Goal: Task Accomplishment & Management: Use online tool/utility

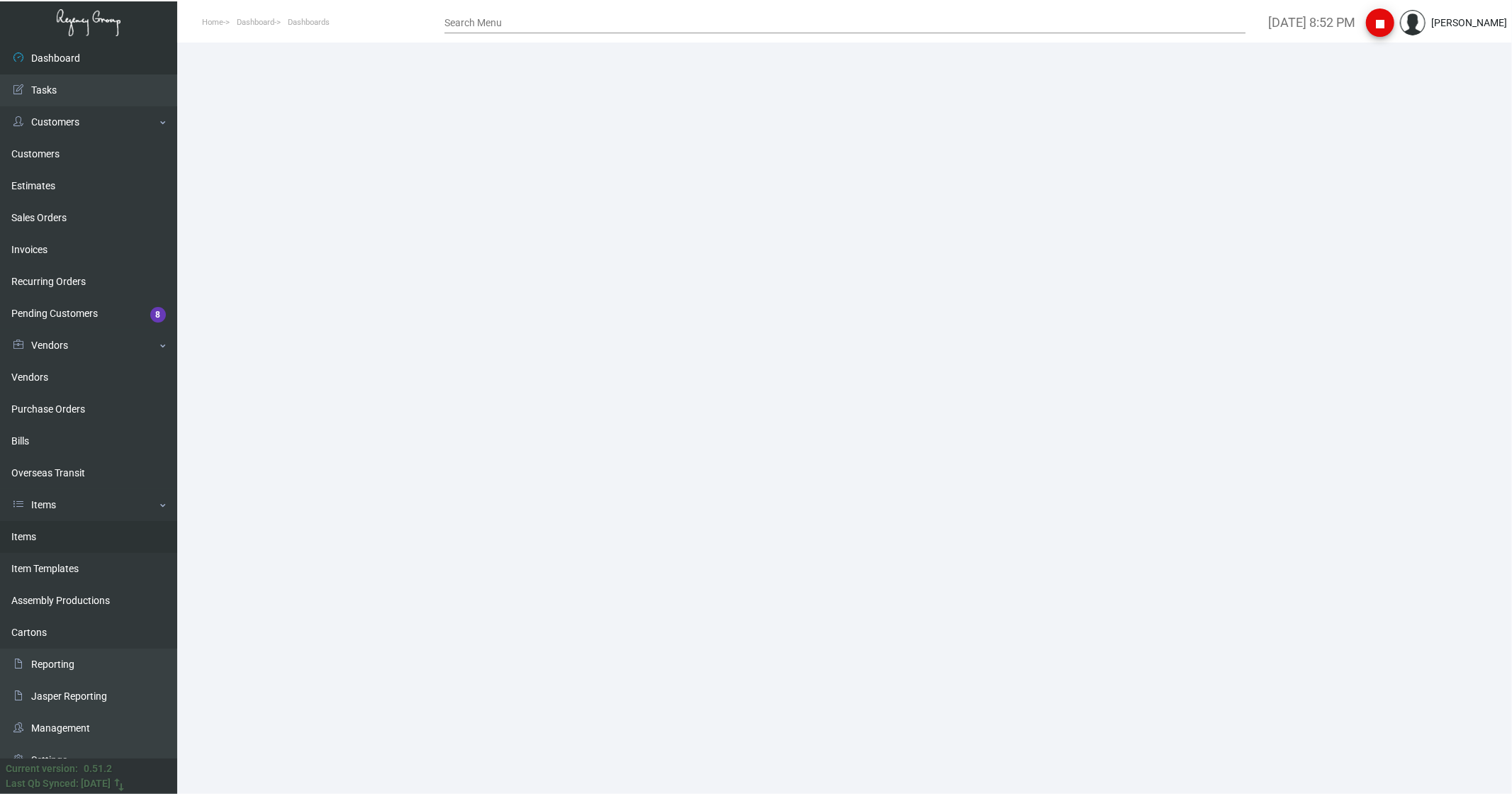
click at [31, 537] on link "Items" at bounding box center [88, 537] width 177 height 32
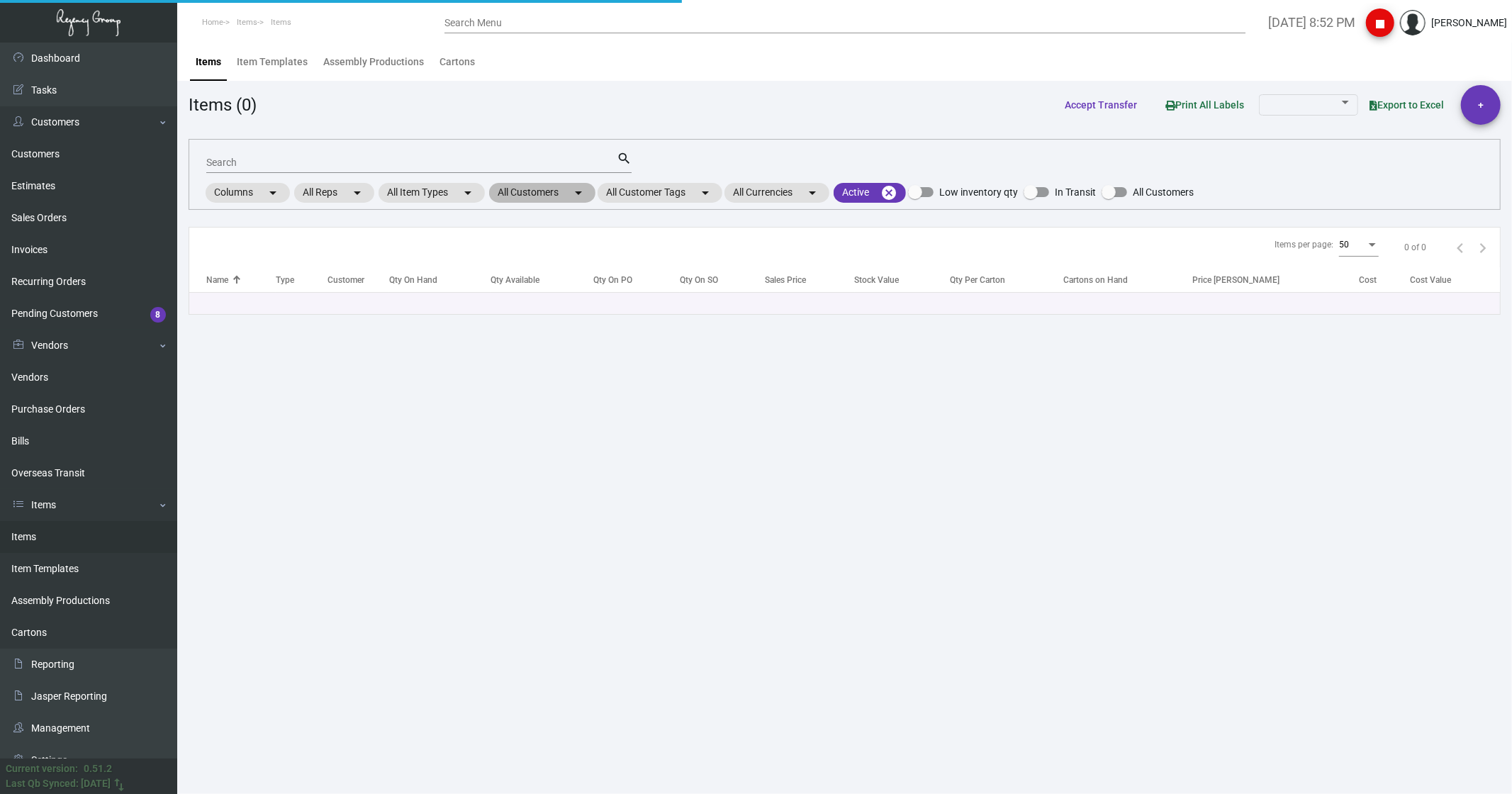
click at [519, 191] on mat-chip "All Customers arrow_drop_down" at bounding box center [542, 193] width 107 height 20
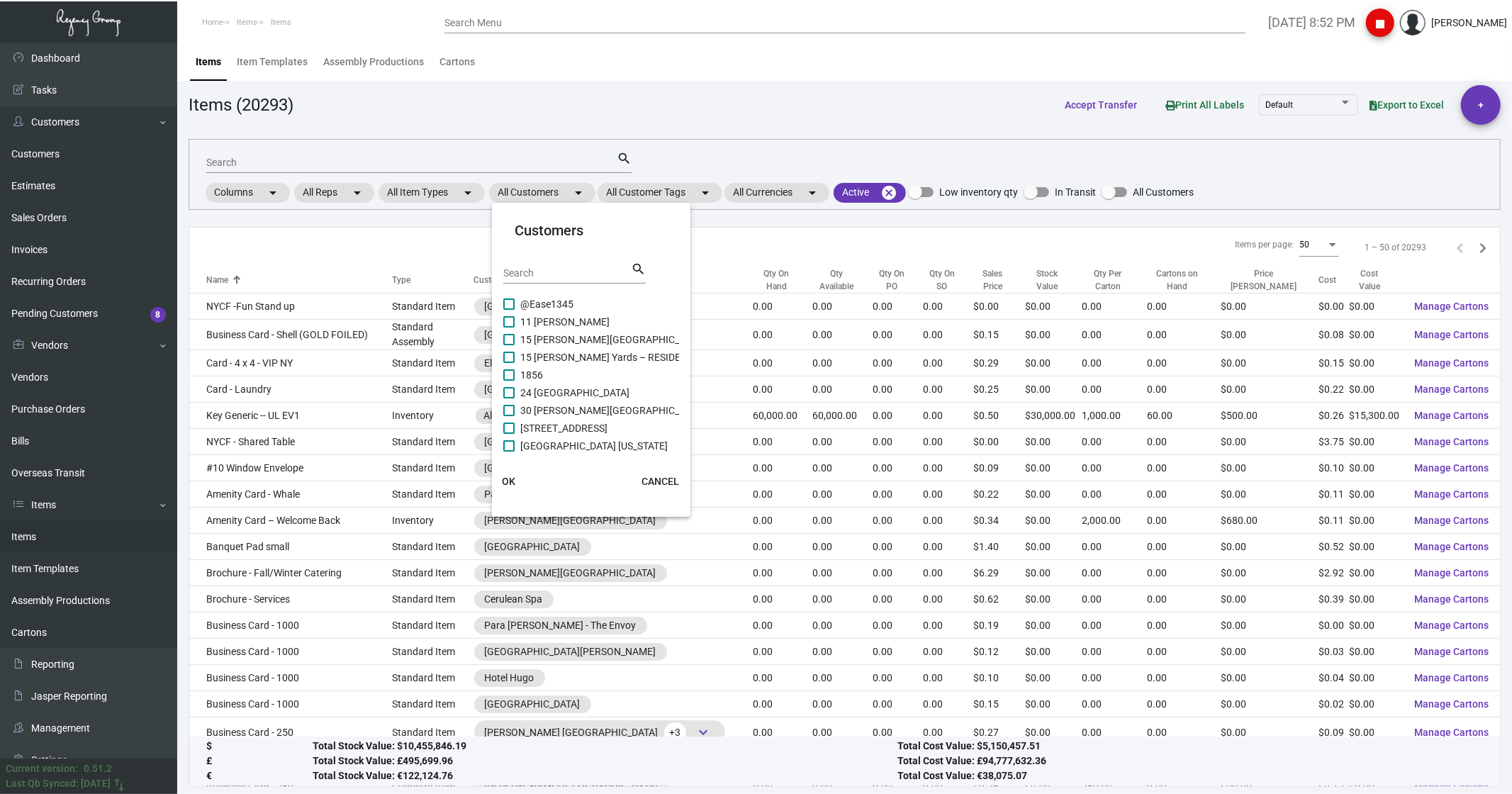
click at [516, 268] on input "Search" at bounding box center [567, 273] width 128 height 11
type input "mandarin"
click at [573, 351] on span "Mandarin Oriental [US_STATE]" at bounding box center [585, 357] width 131 height 17
click at [509, 363] on input "Mandarin Oriental [US_STATE]" at bounding box center [508, 363] width 1 height 1
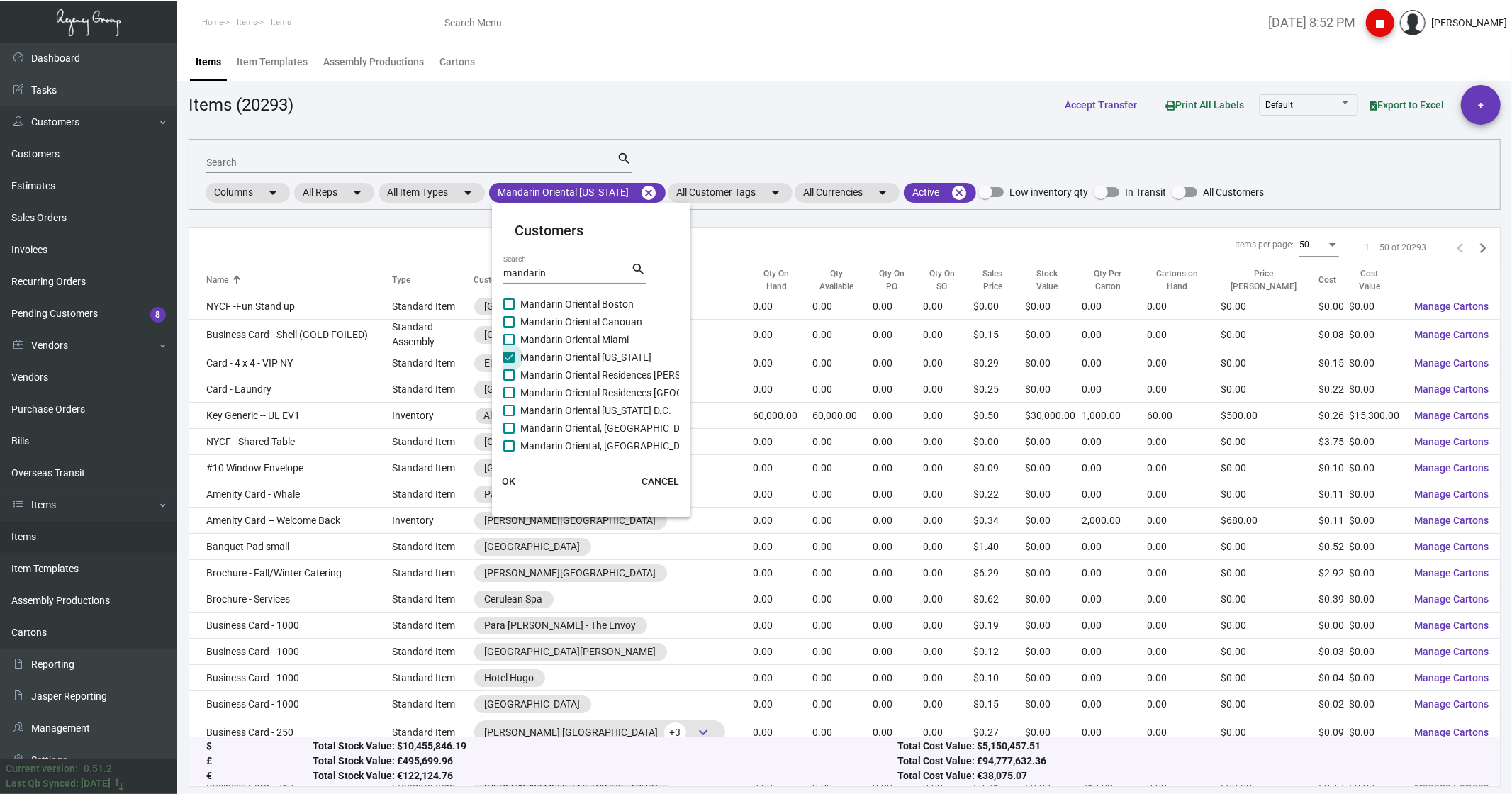
click at [508, 364] on label "Mandarin Oriental [US_STATE]" at bounding box center [577, 357] width 148 height 17
click at [508, 364] on input "Mandarin Oriental [US_STATE]" at bounding box center [508, 363] width 1 height 1
click at [505, 357] on span at bounding box center [508, 357] width 11 height 11
click at [508, 363] on input "Mandarin Oriental [US_STATE]" at bounding box center [508, 363] width 1 height 1
checkbox input "true"
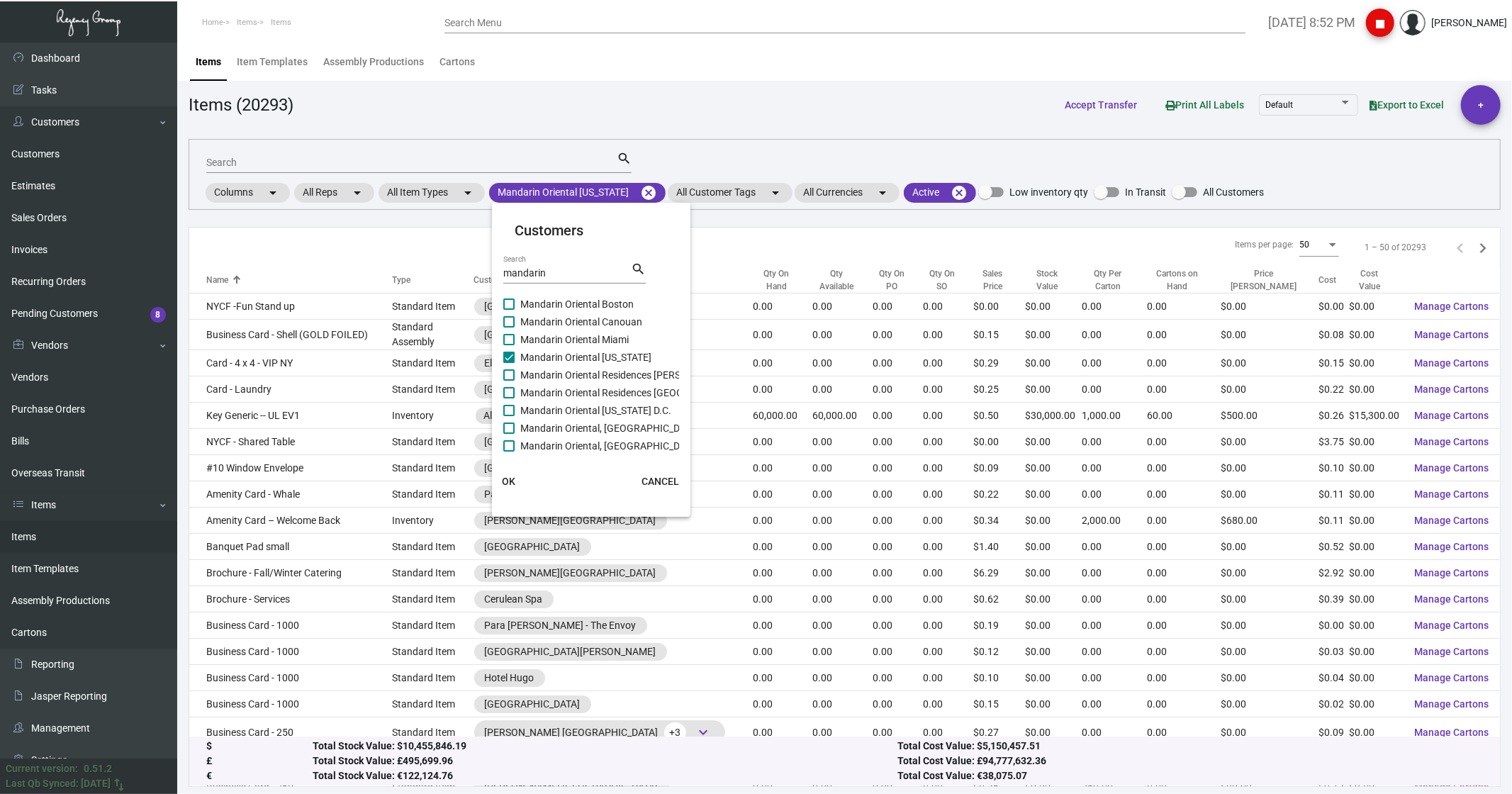
click at [503, 482] on span "OK" at bounding box center [509, 481] width 14 height 11
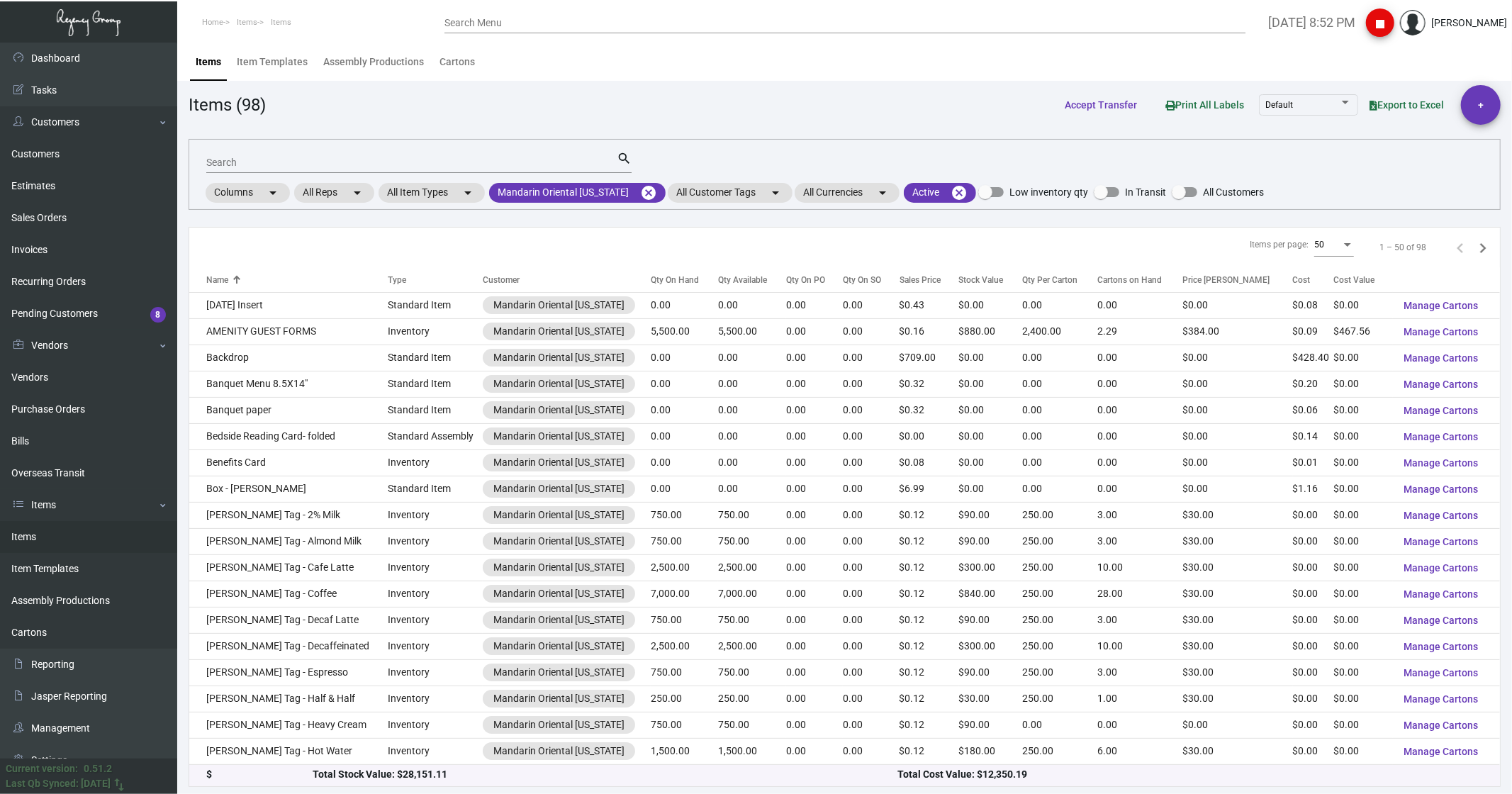
click at [660, 277] on div "Qty On Hand" at bounding box center [675, 280] width 48 height 13
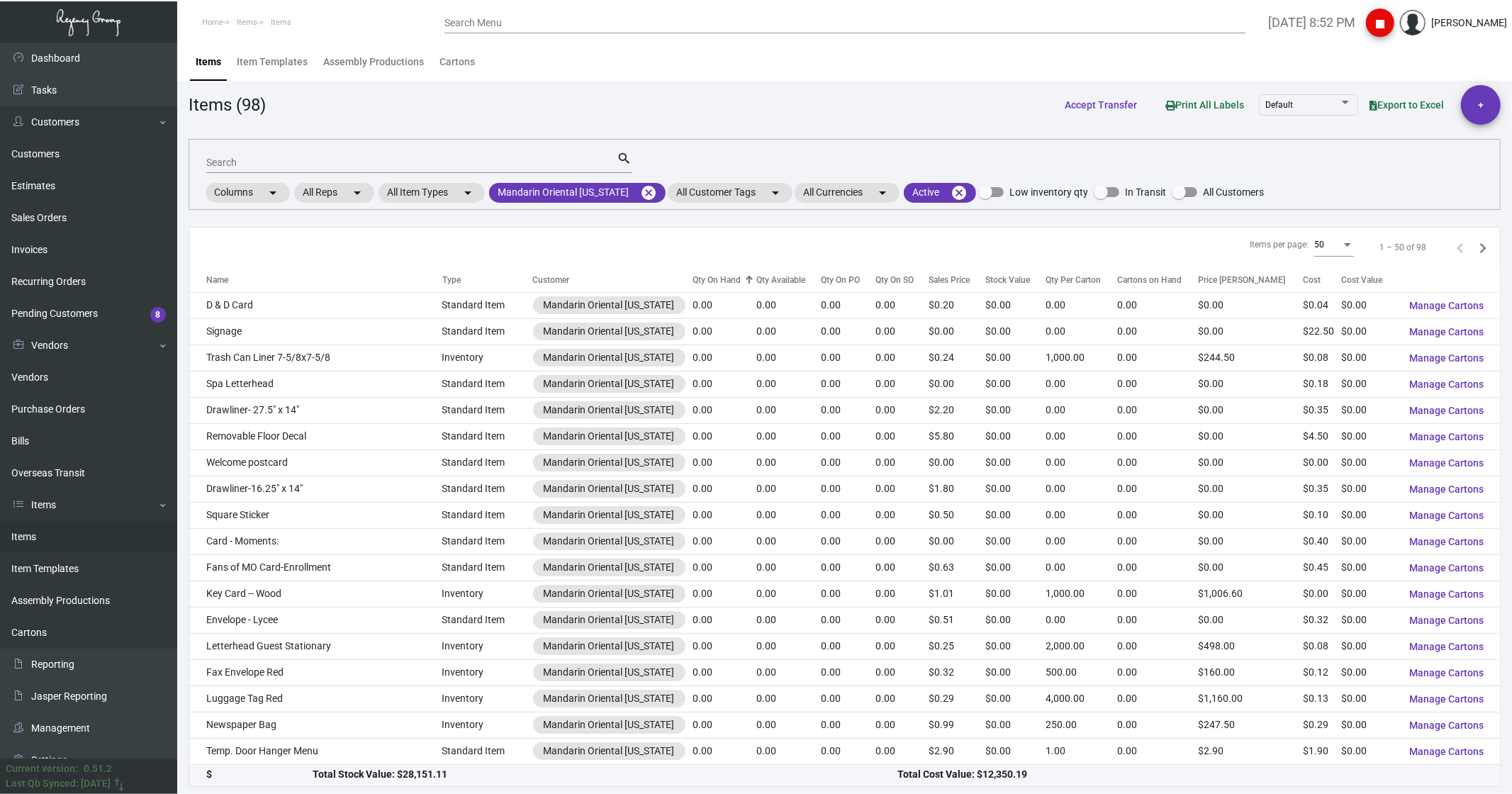
click at [693, 277] on div "Qty On Hand" at bounding box center [717, 280] width 48 height 13
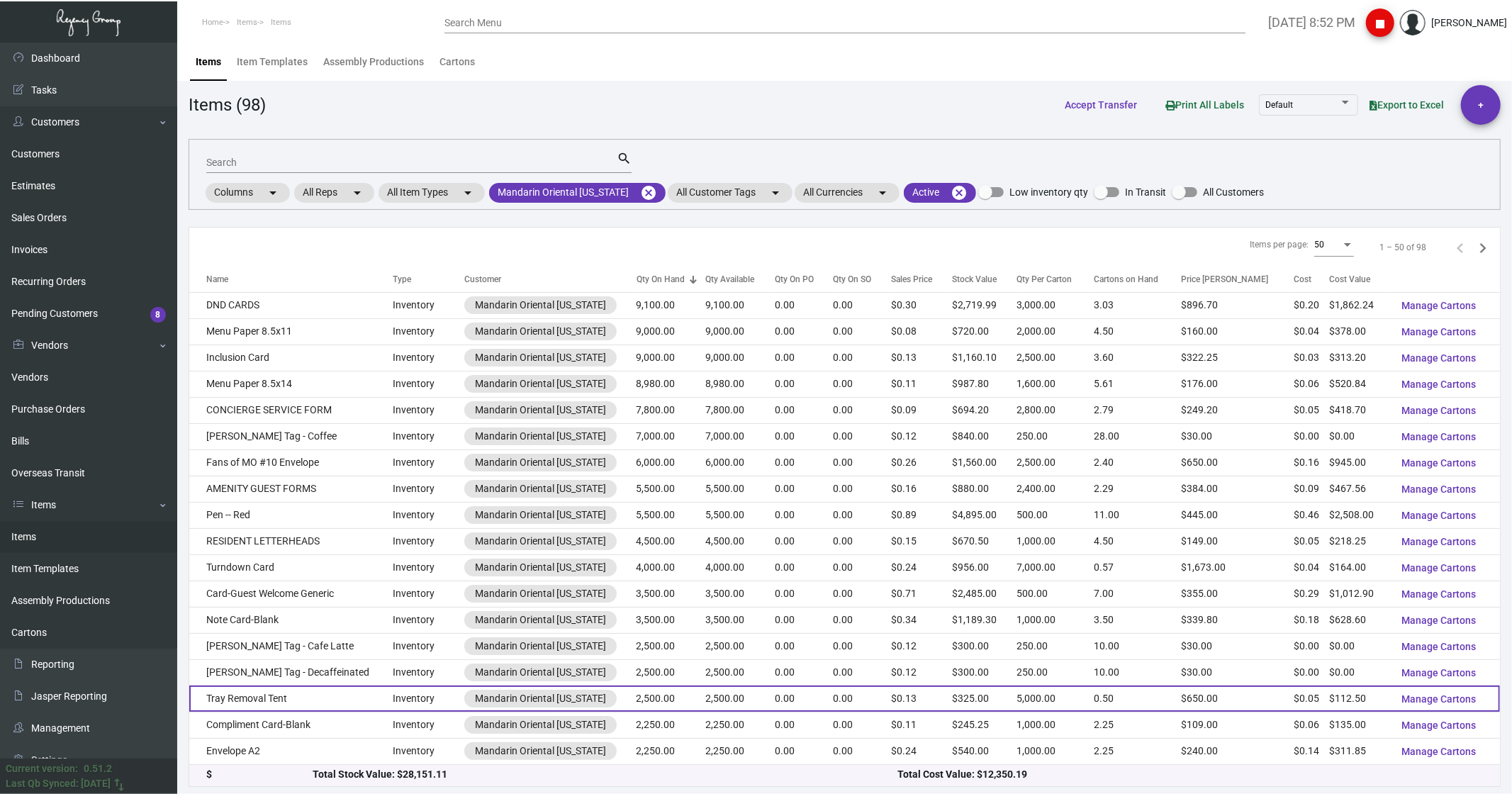
scroll to position [79, 0]
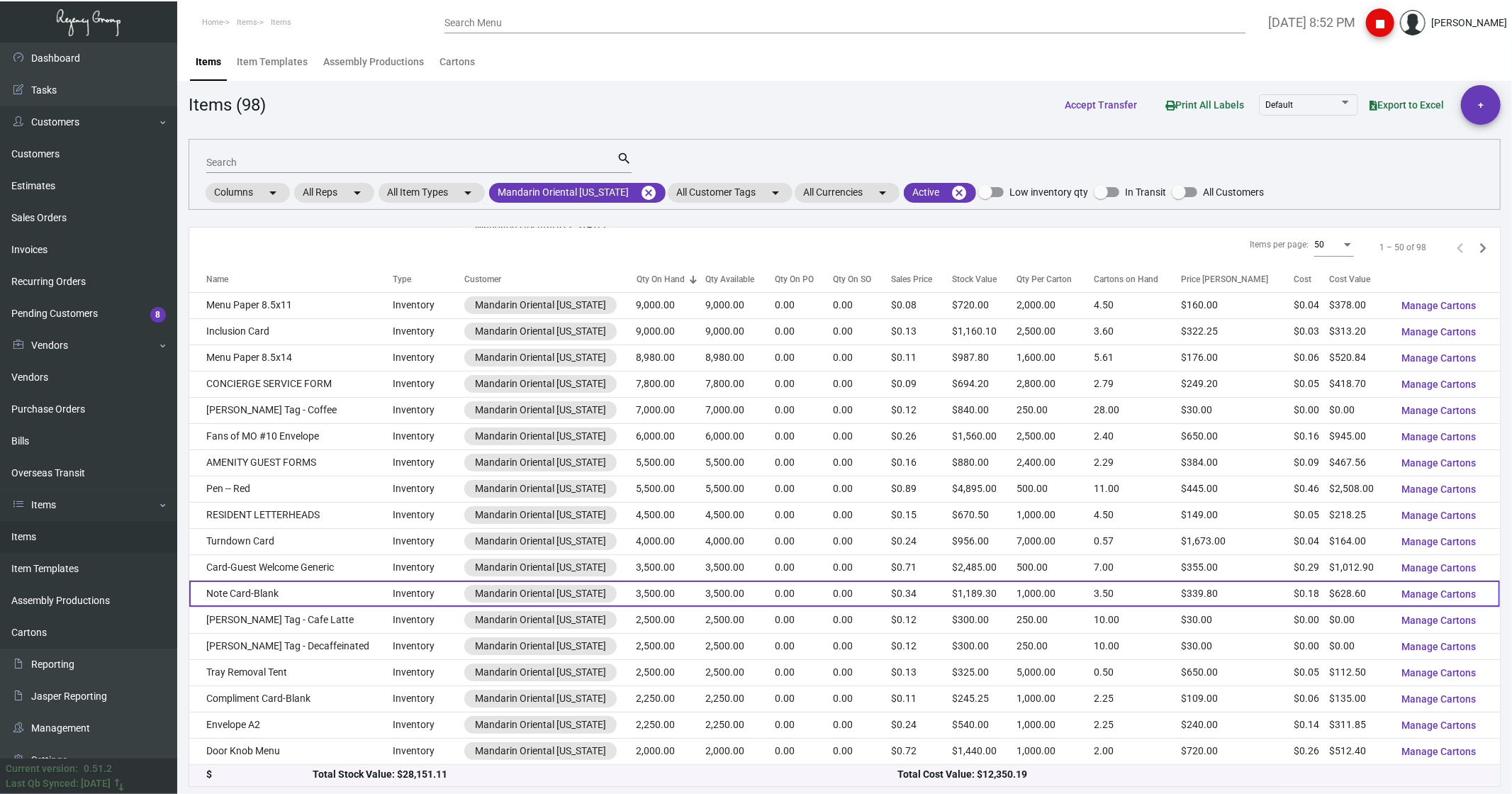
click at [301, 600] on td "Note Card-Blank" at bounding box center [290, 594] width 203 height 26
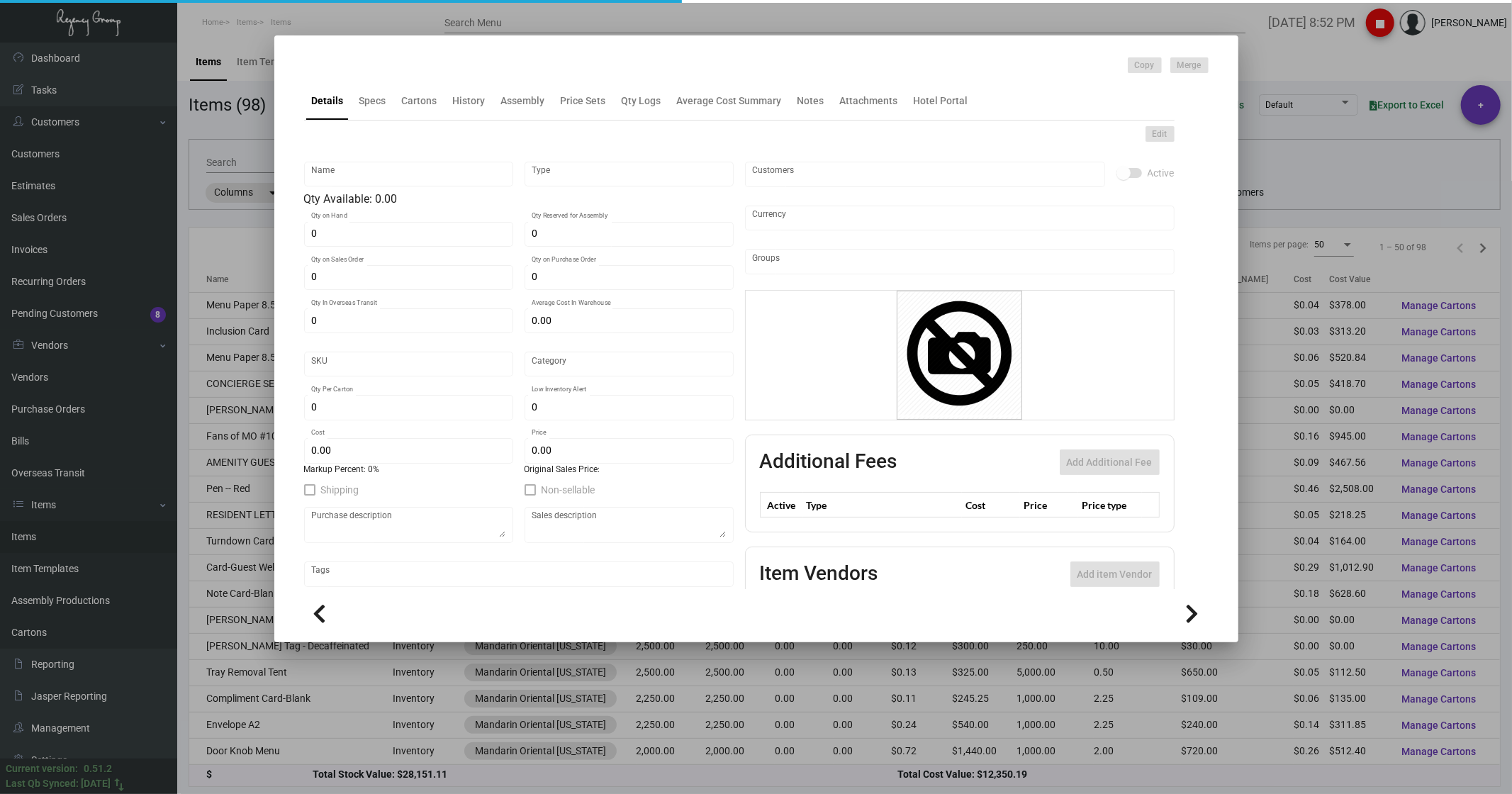
type input "Note Card-Blank"
type input "Inventory"
type input "3,500"
type input "$ 0.00"
type input "1964"
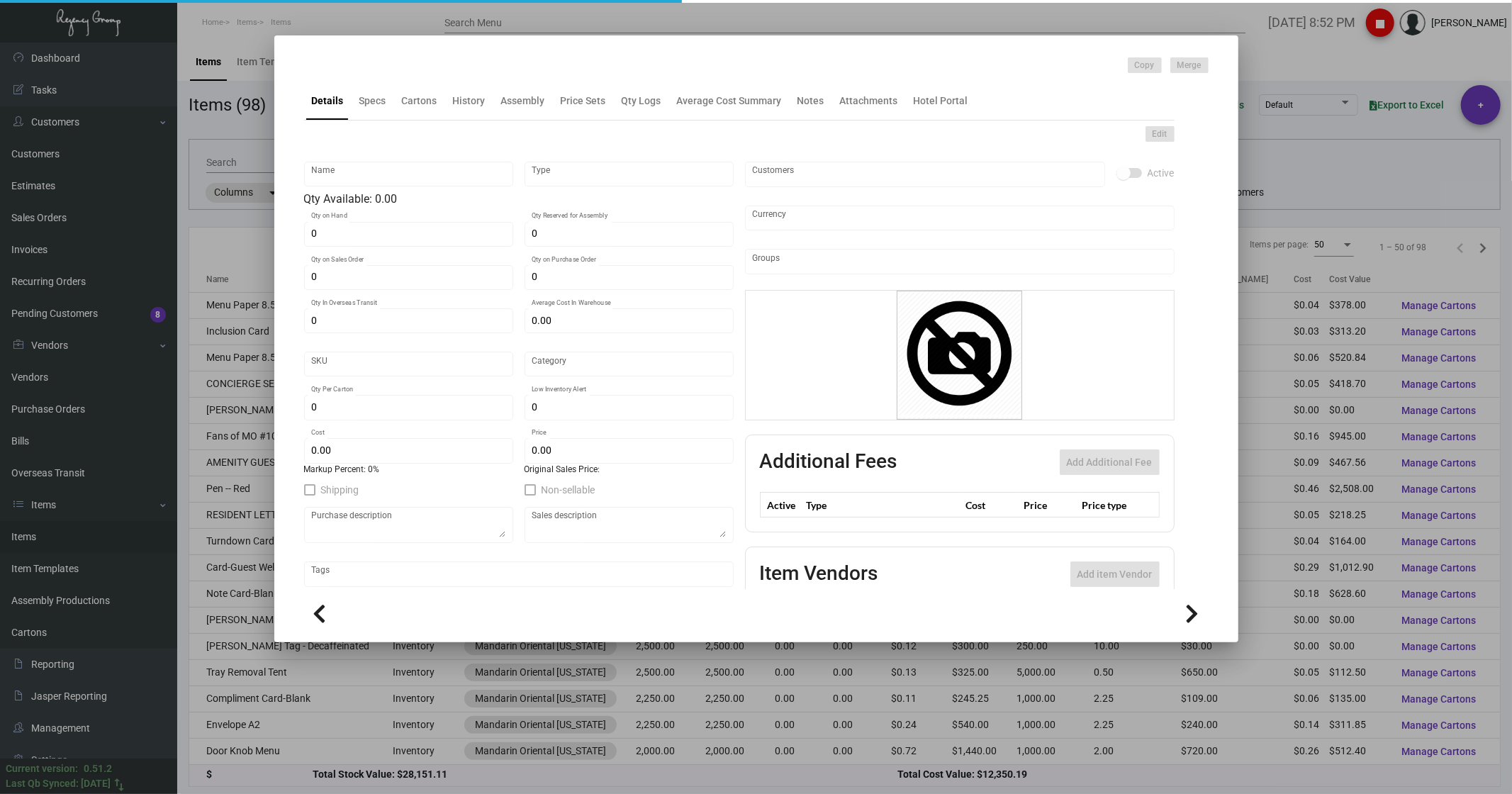
type input "Standard"
type input "1,000"
type input "$ 0.1796"
type input "$ 0.3398"
type textarea "Blank note cards: size 4.25x5.5 Strathmore pastelle bright white #80 cover stoc…"
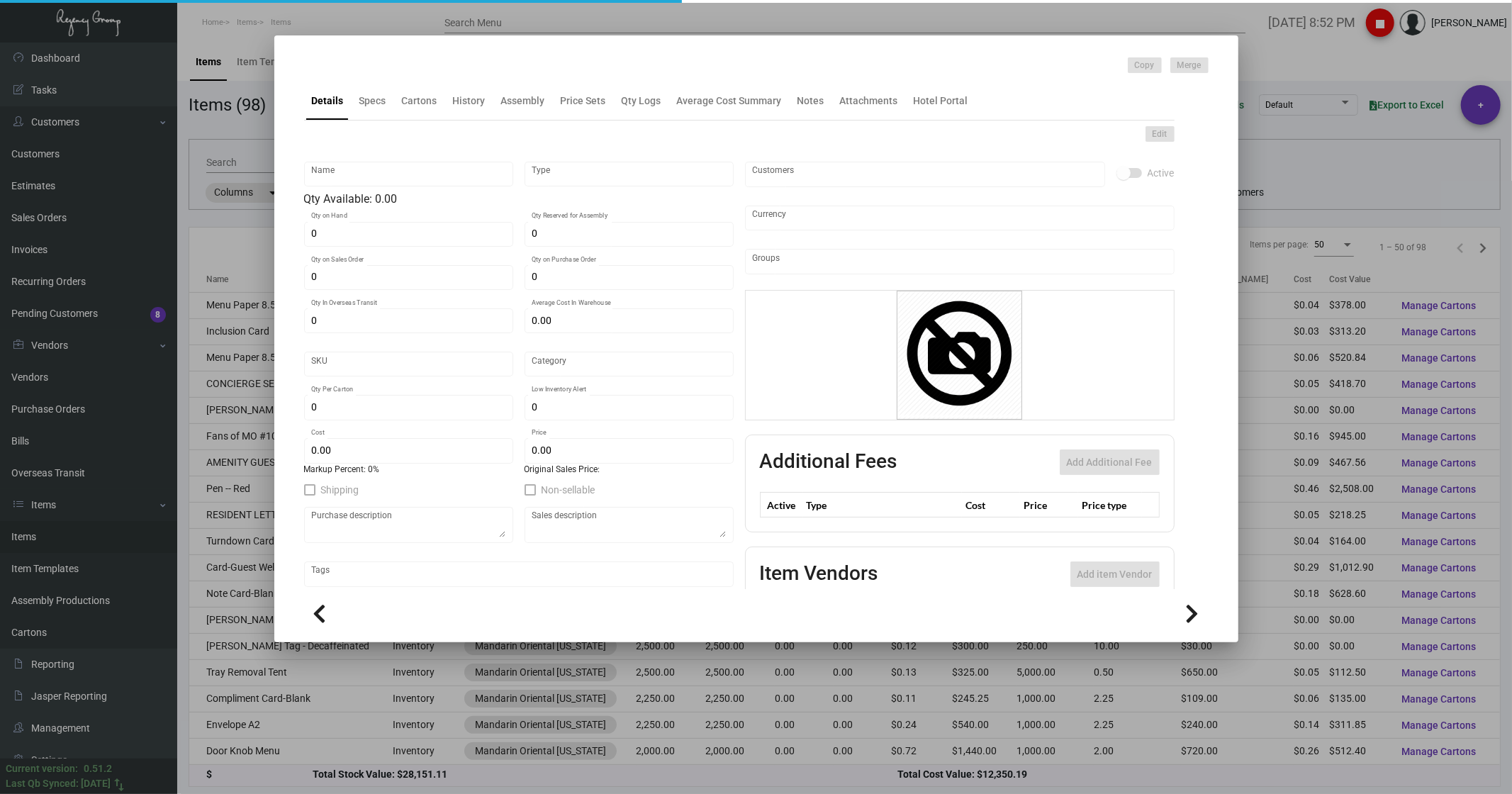
type textarea "Blank note cards: size 4.25x5.5 Strathmore pastelle bright white #80 cover stoc…"
checkbox input "true"
type input "United States Dollar $"
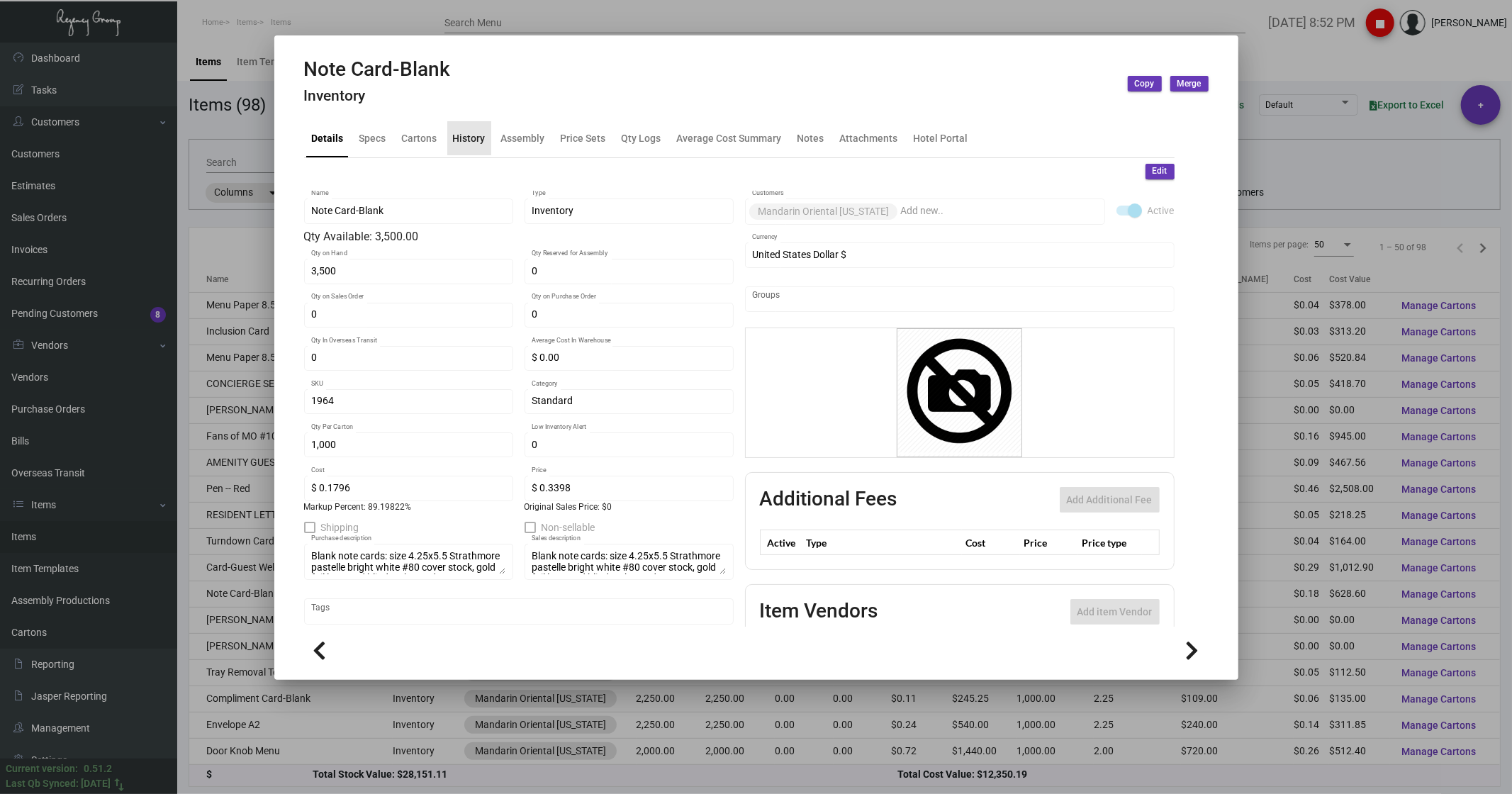
click at [472, 137] on div "History" at bounding box center [469, 138] width 33 height 15
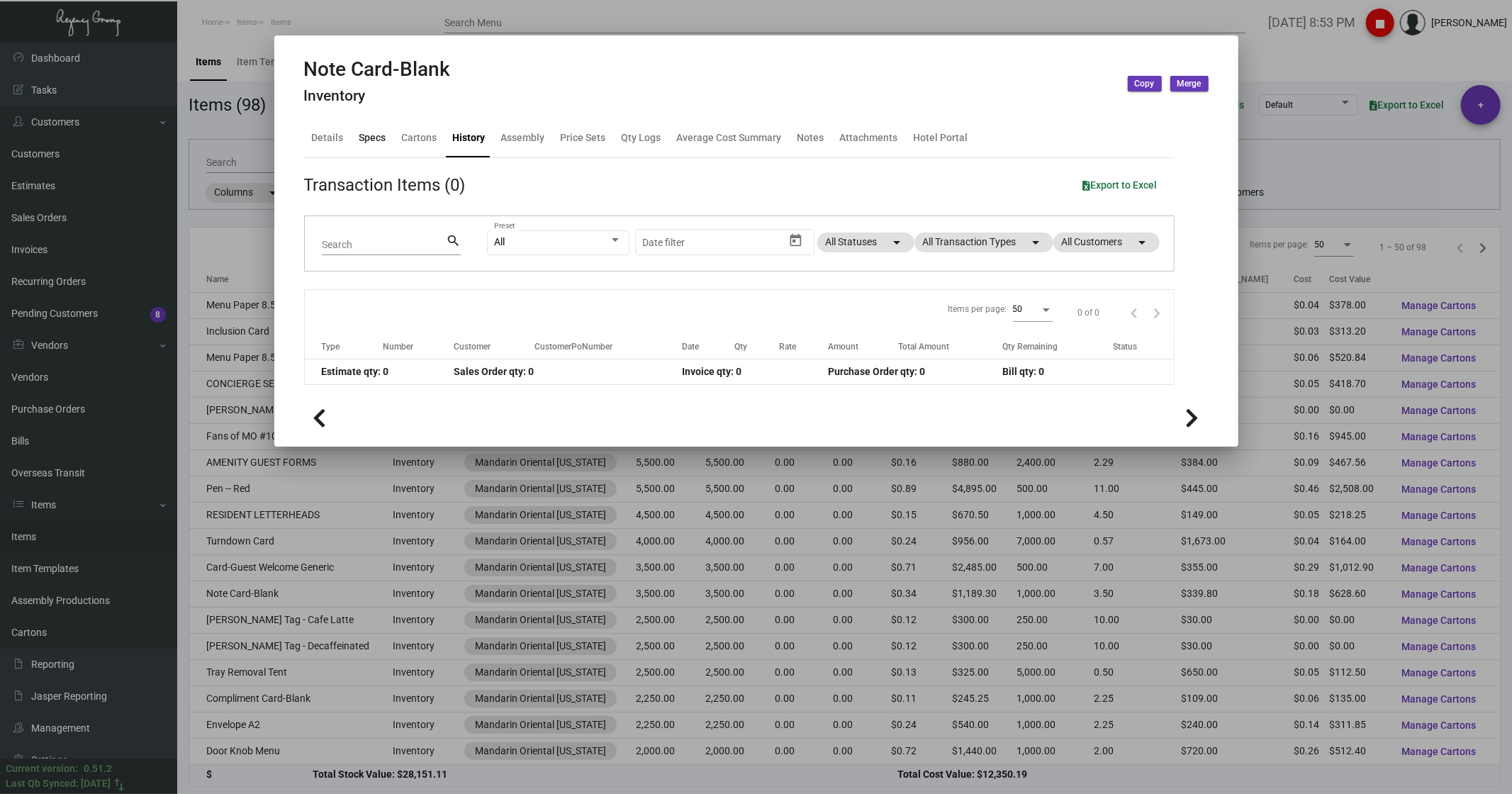
click at [377, 140] on div "Specs" at bounding box center [373, 138] width 27 height 15
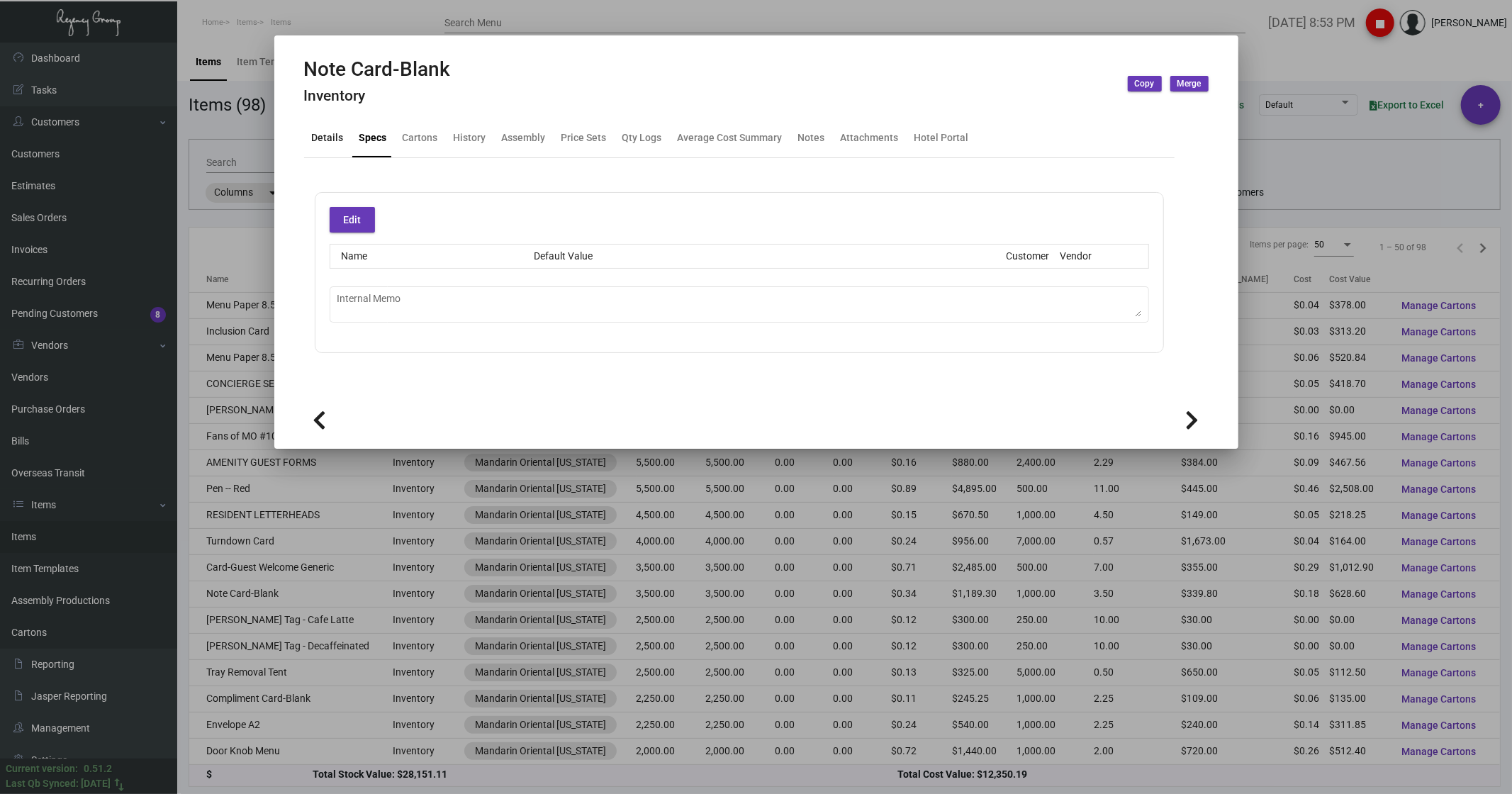
drag, startPoint x: 329, startPoint y: 138, endPoint x: 344, endPoint y: 141, distance: 15.3
click at [329, 137] on div "Details" at bounding box center [328, 138] width 32 height 15
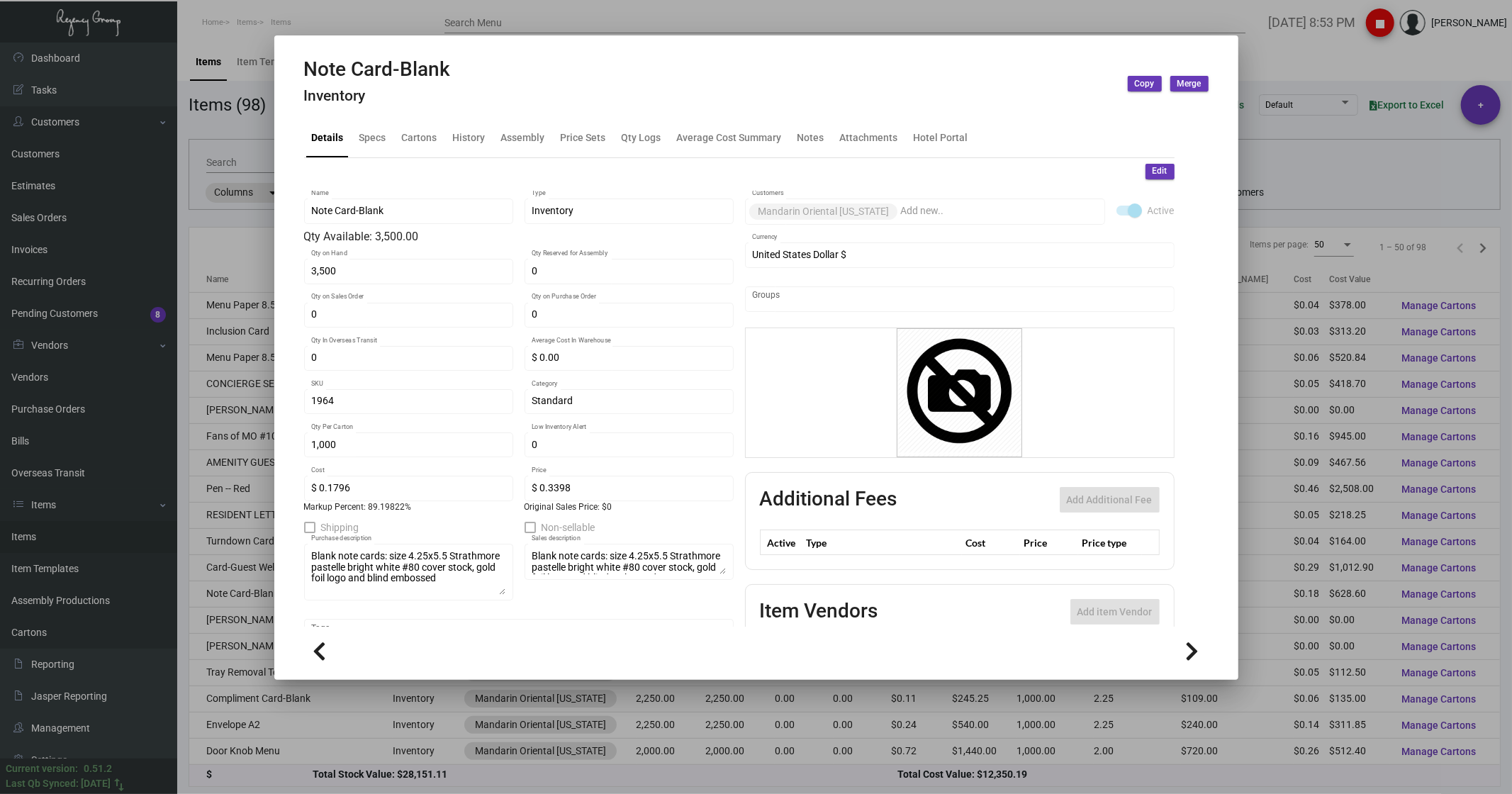
click at [504, 595] on div "Blank note cards: size 4.25x5.5 Strathmore pastelle bright white #80 cover stoc…" at bounding box center [408, 571] width 209 height 59
click at [1361, 74] on div at bounding box center [756, 397] width 1512 height 794
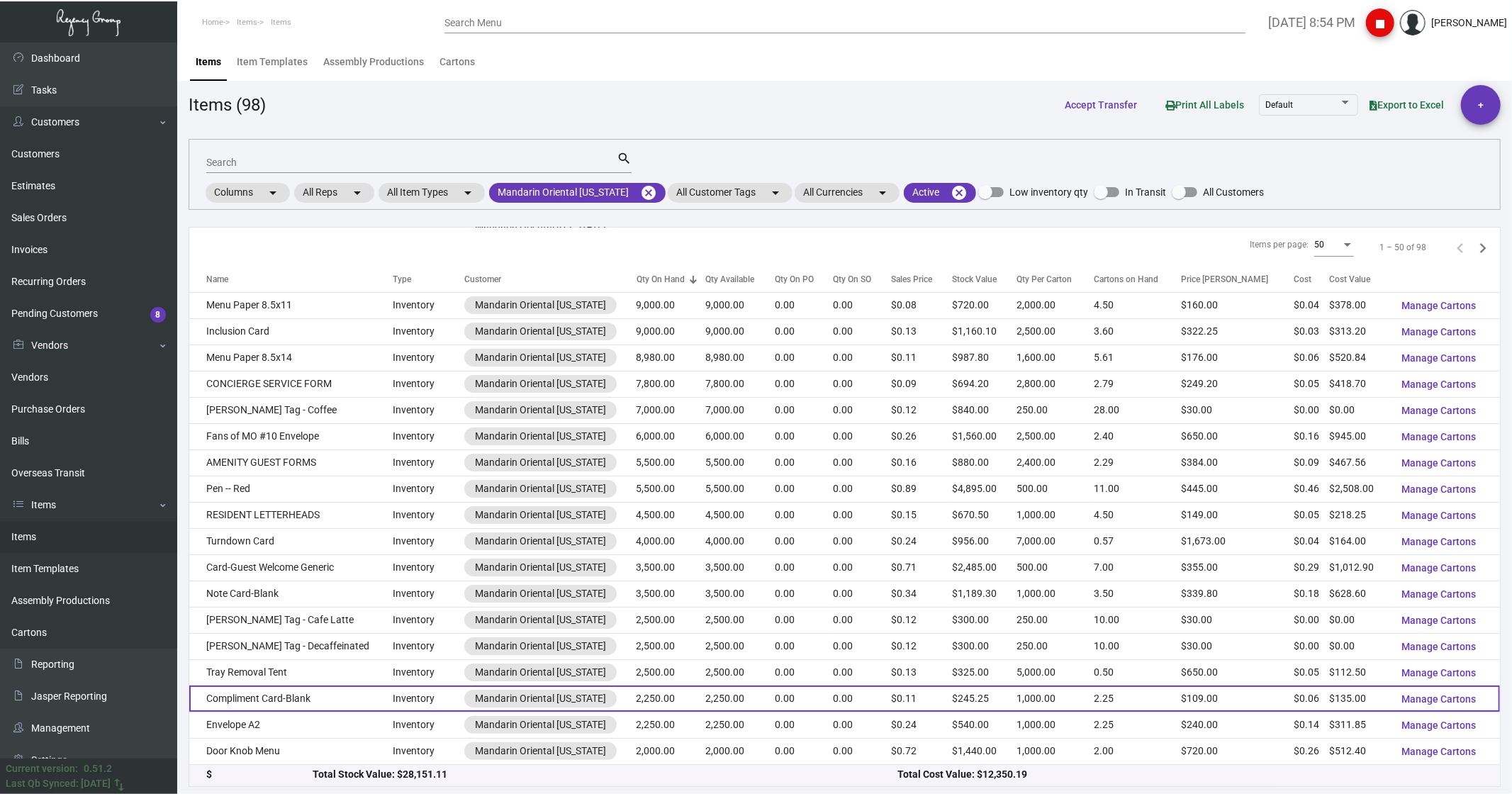
click at [264, 703] on td "Compliment Card-Blank" at bounding box center [290, 698] width 203 height 26
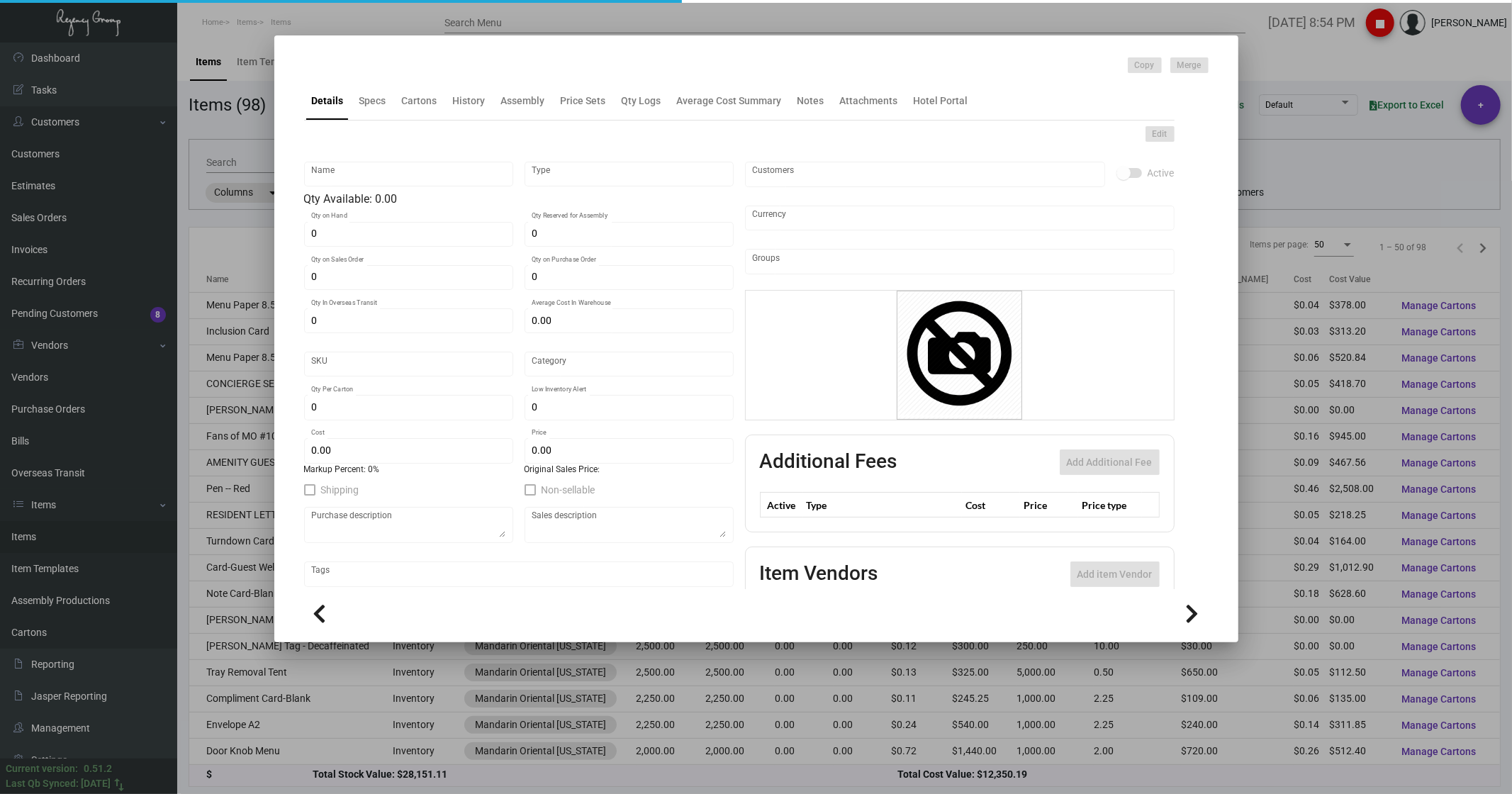
type input "Compliment Card-Blank"
type input "Inventory"
type input "2,250"
type input "$ 0.00"
type input "1930"
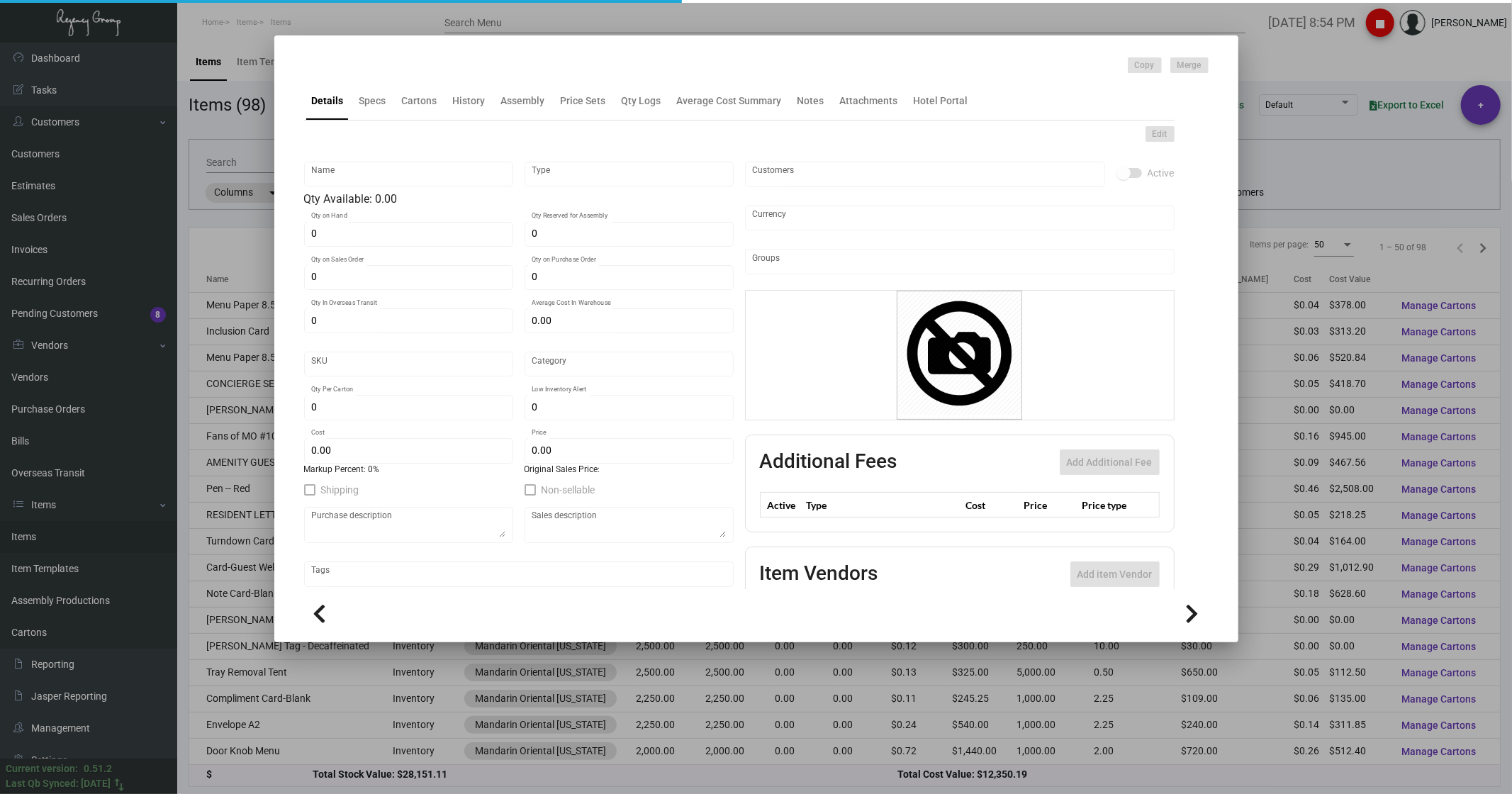
type input "Standard"
type input "1,000"
type input "$ 0.06"
type input "$ 0.109"
type textarea "Compliment Cards-Blank: 3-1/2X4-1/2 Teton Tiara #88 cover stock, printing 2/0 P…"
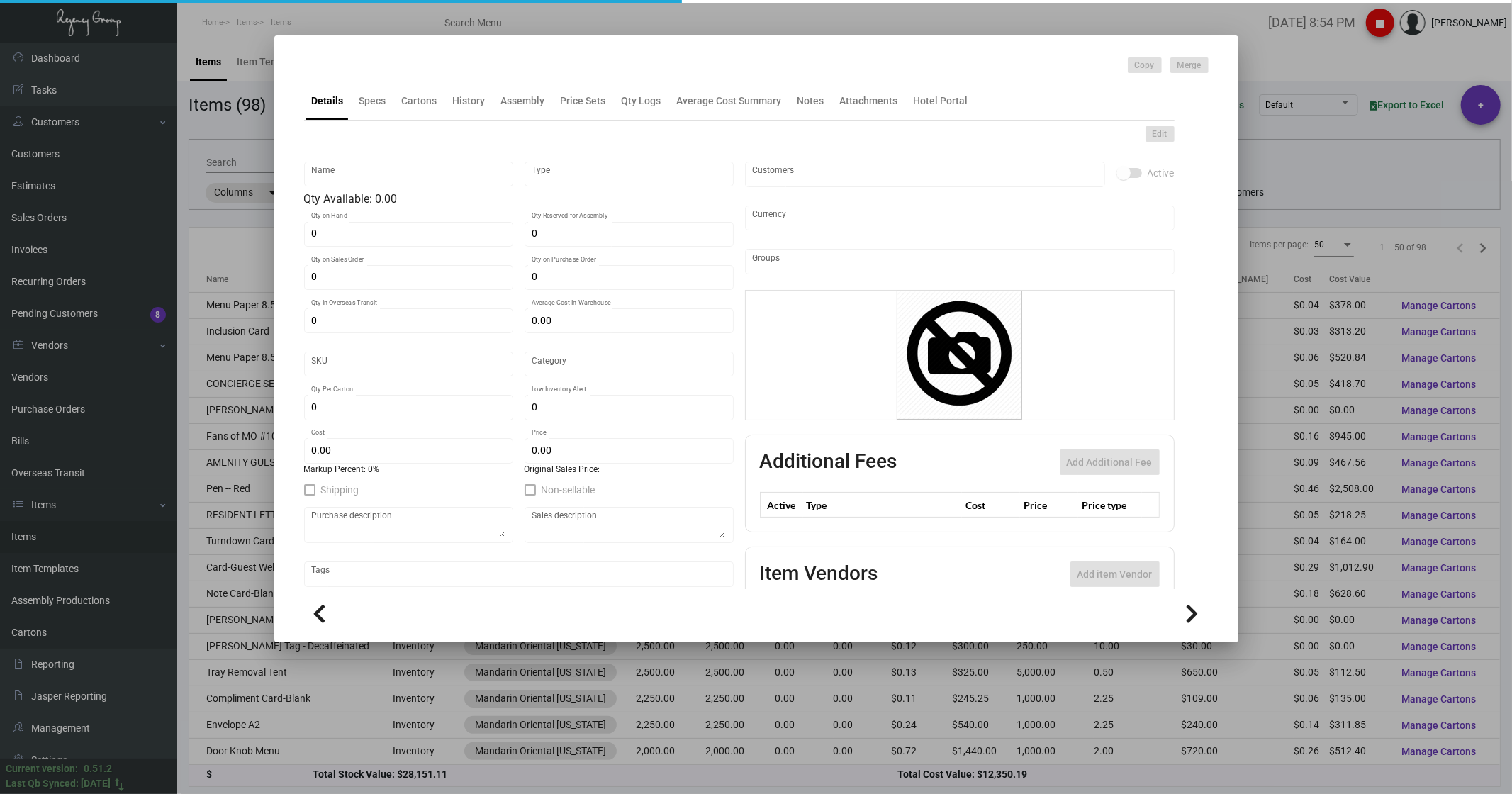
type textarea "Compliment Cards-Blank: 3-1/2X4-1/2 Teton Tiara #88 cover stock, printing 2/0 P…"
checkbox input "true"
type input "United States Dollar $"
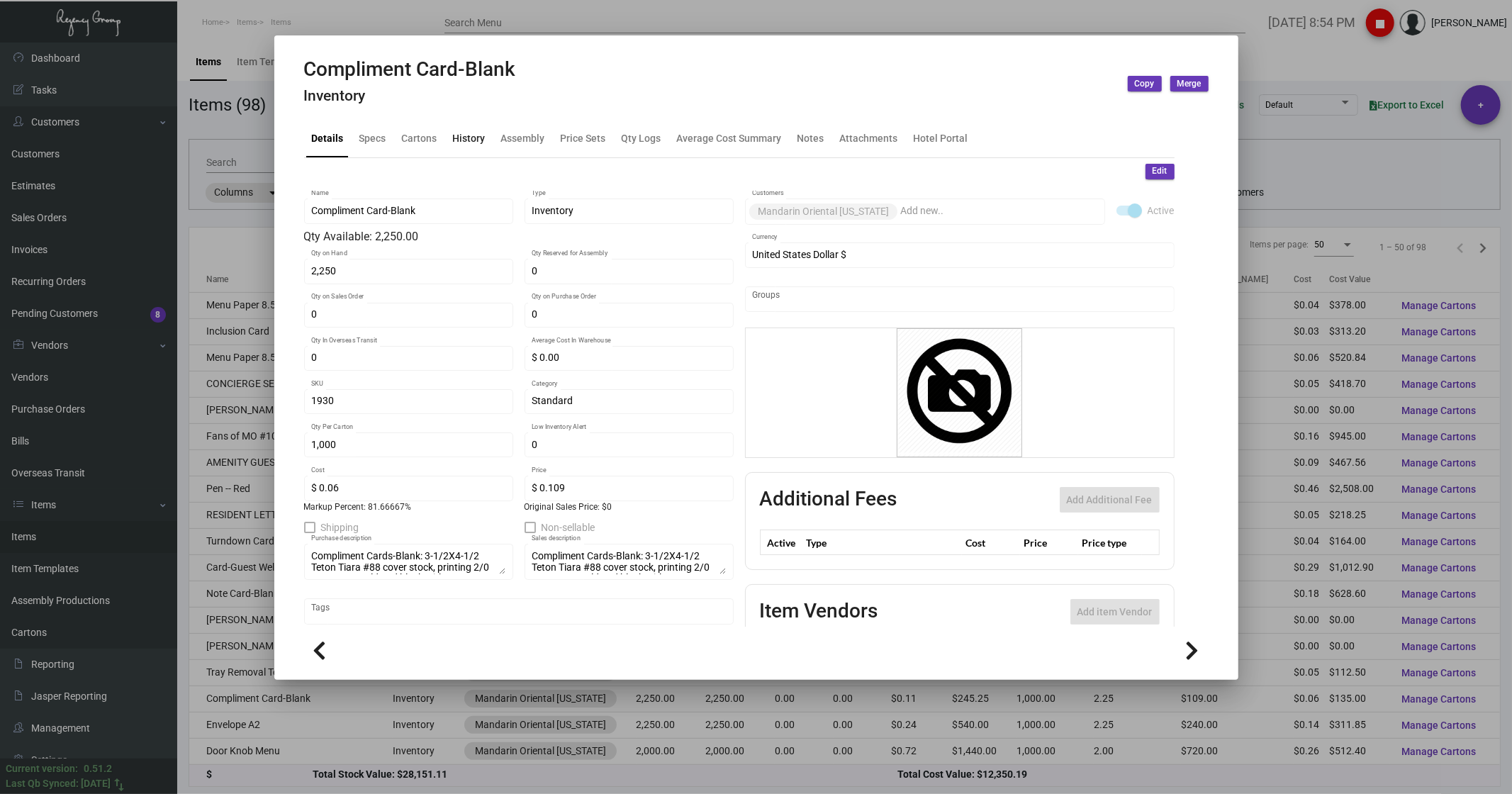
click at [480, 147] on div "History" at bounding box center [469, 138] width 44 height 34
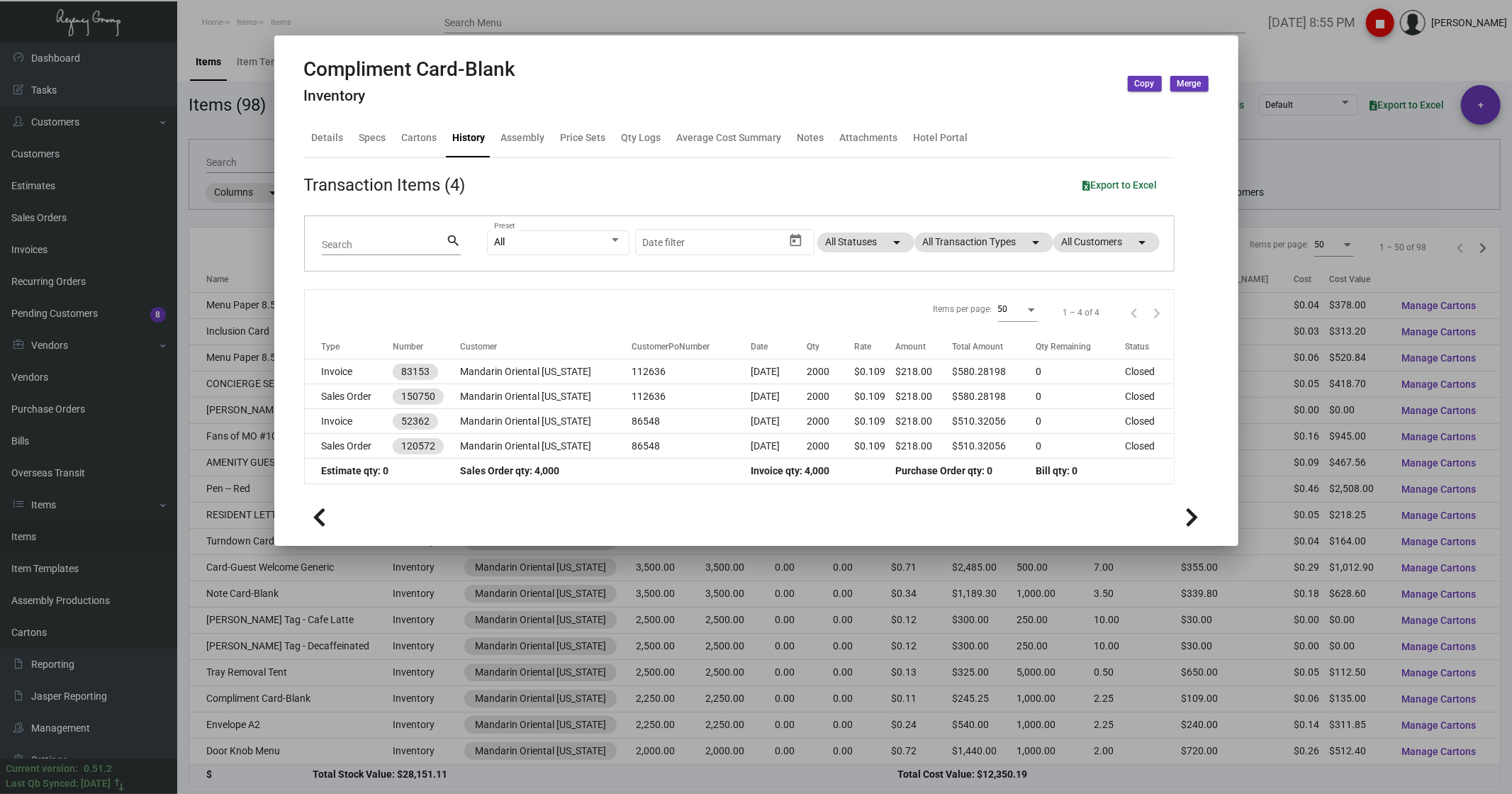
click at [377, 21] on div at bounding box center [756, 397] width 1512 height 794
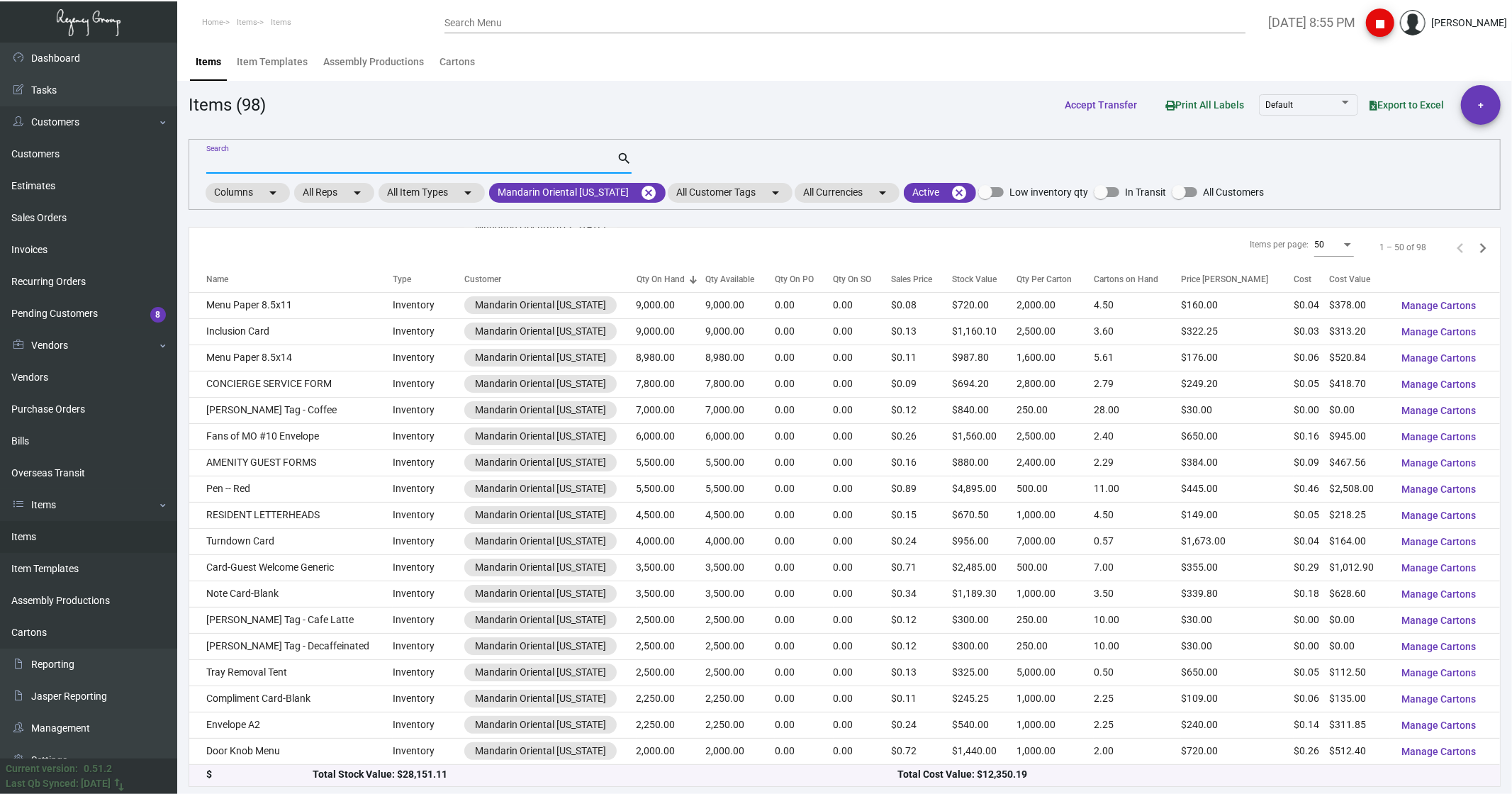
click at [260, 166] on input "Search" at bounding box center [411, 163] width 411 height 11
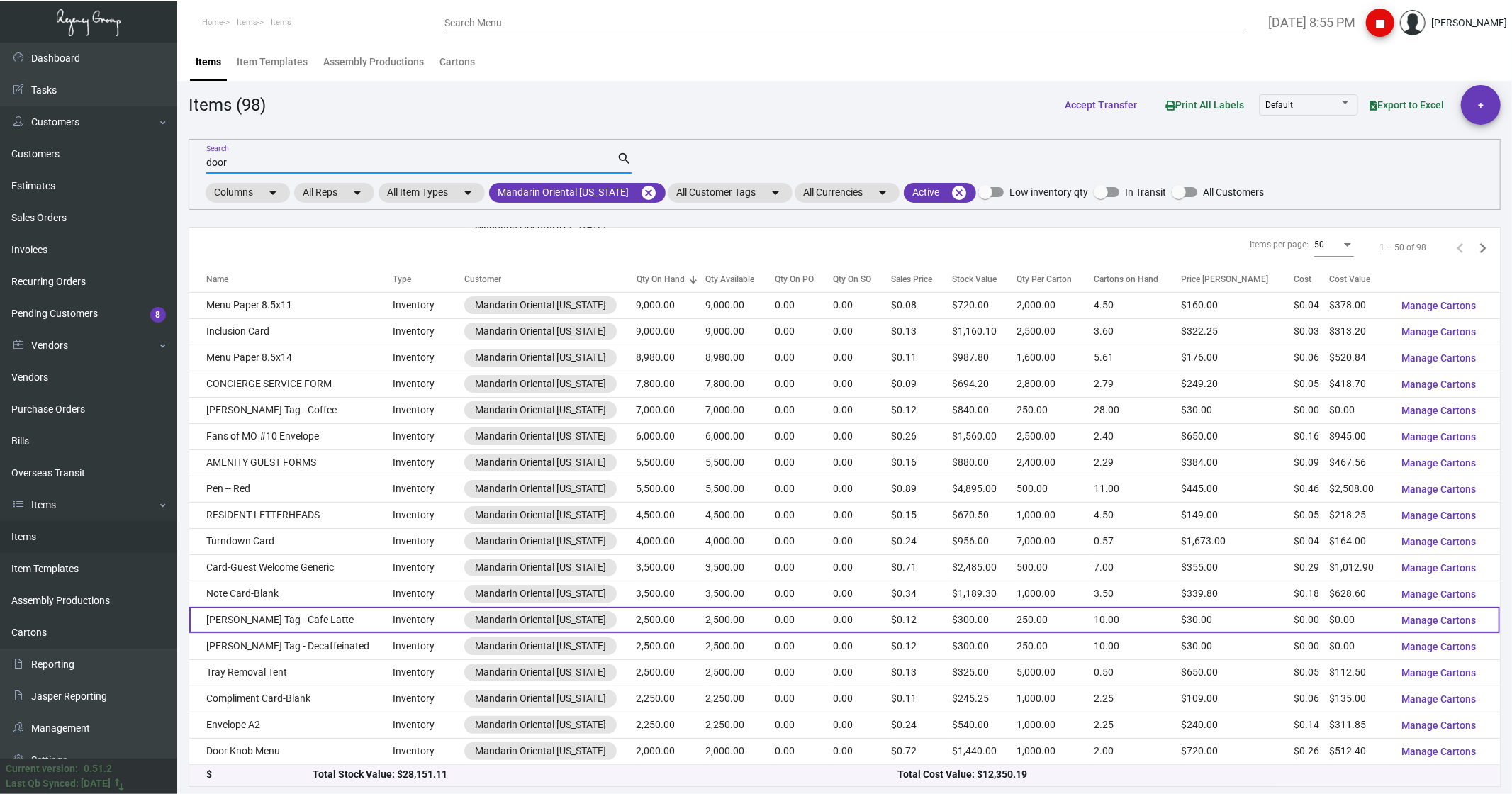
type input "door"
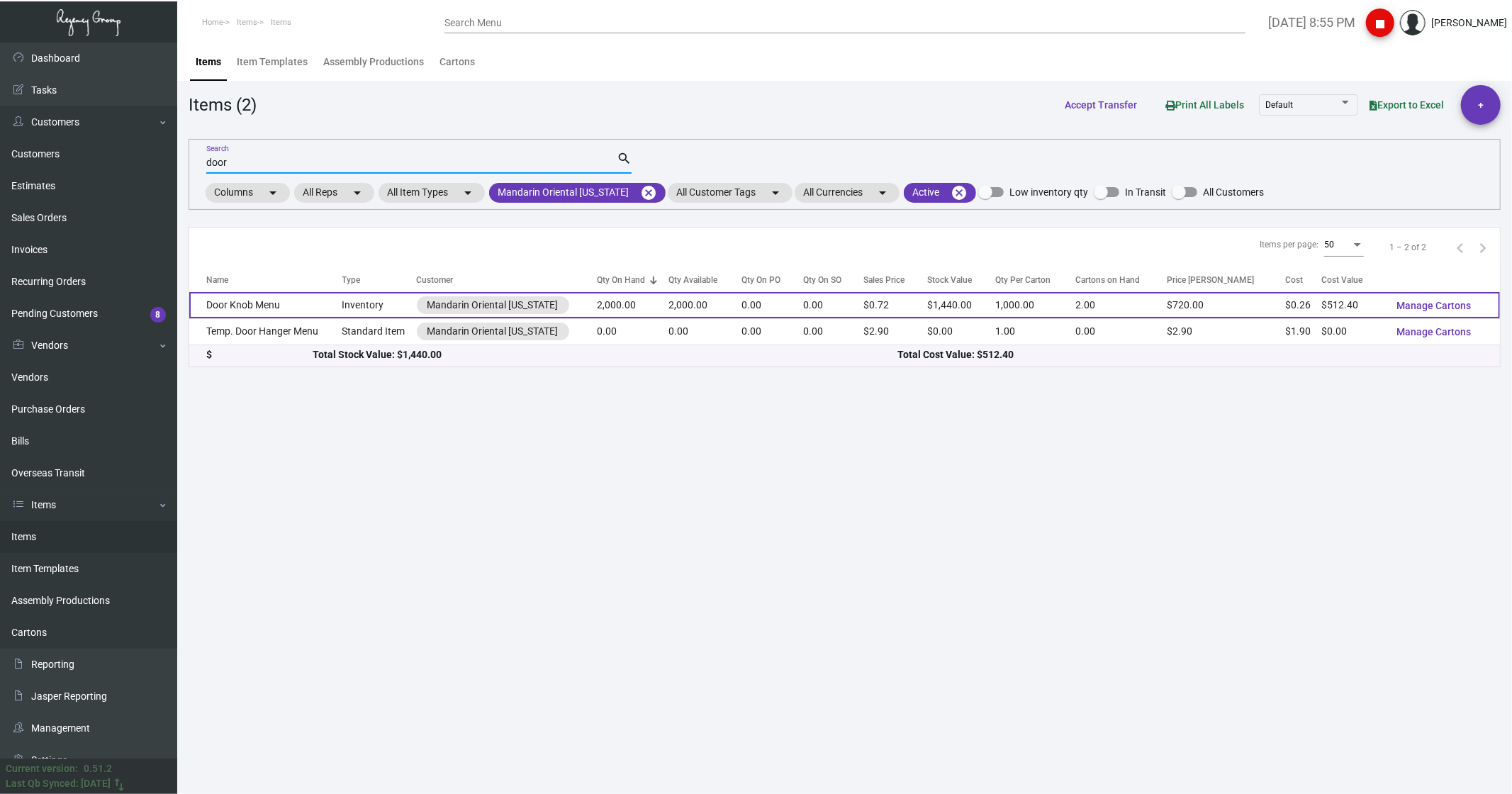
click at [259, 306] on td "Door Knob Menu" at bounding box center [265, 305] width 152 height 26
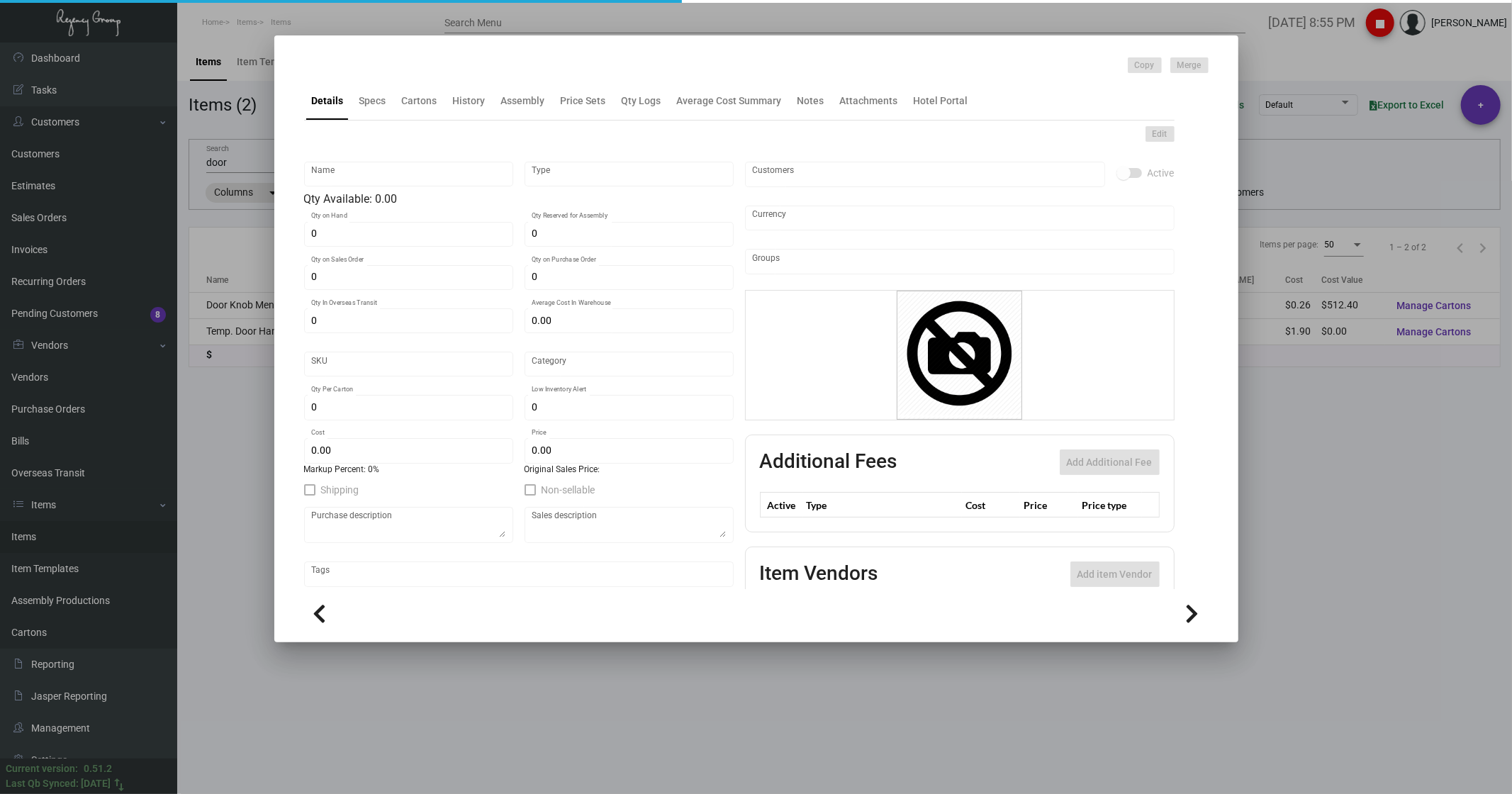
type input "Door Knob Menu"
type input "Inventory"
type input "2,000"
type input "$ 0.00"
type input "1933"
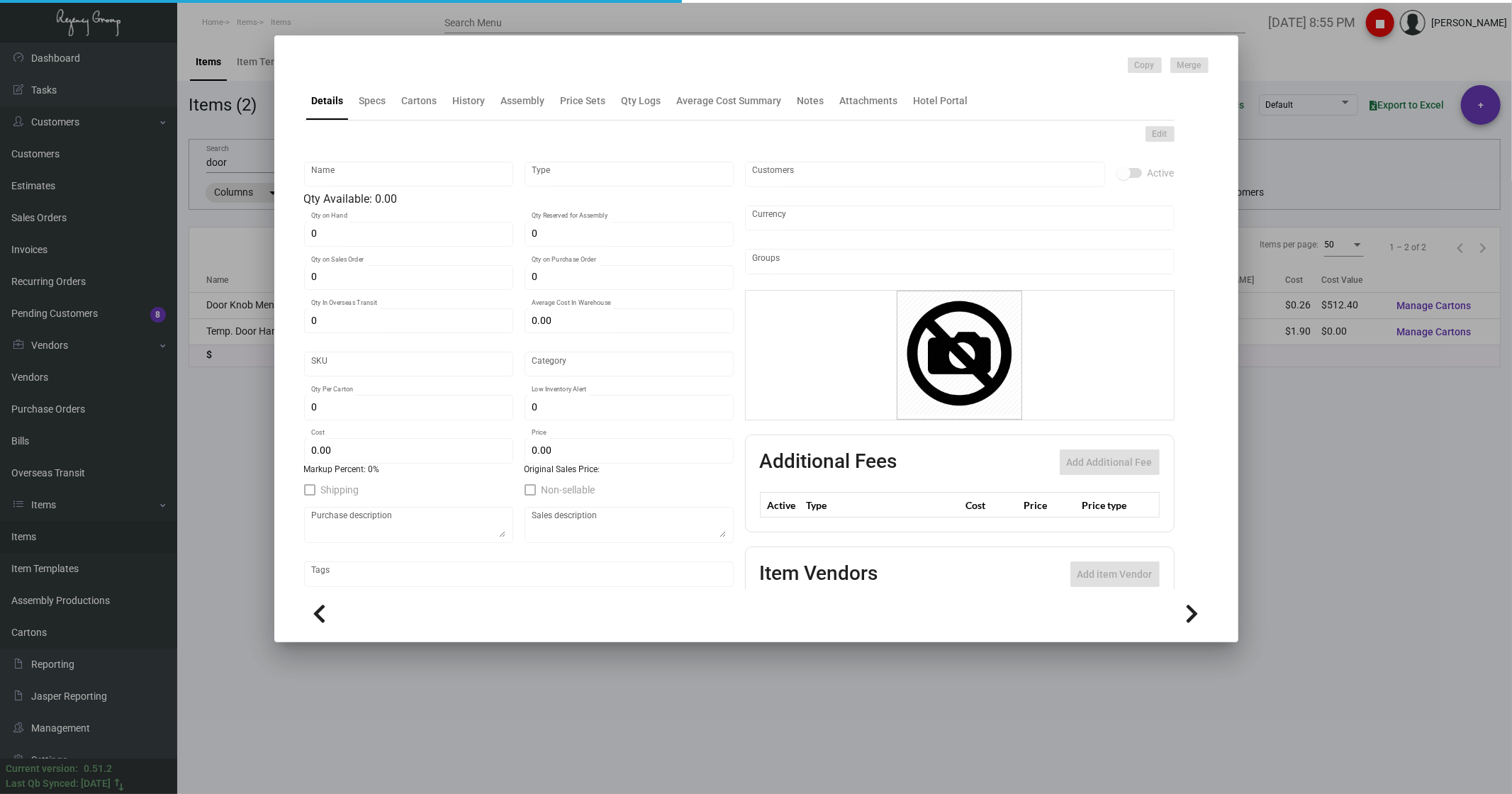
type input "Standard"
type input "1,000"
type input "$ 0.2562"
type input "$ 0.72"
type textarea "Door knob menus: size 14.125x12.618.#80 bright white smooth cover stock, 2/1, 2…"
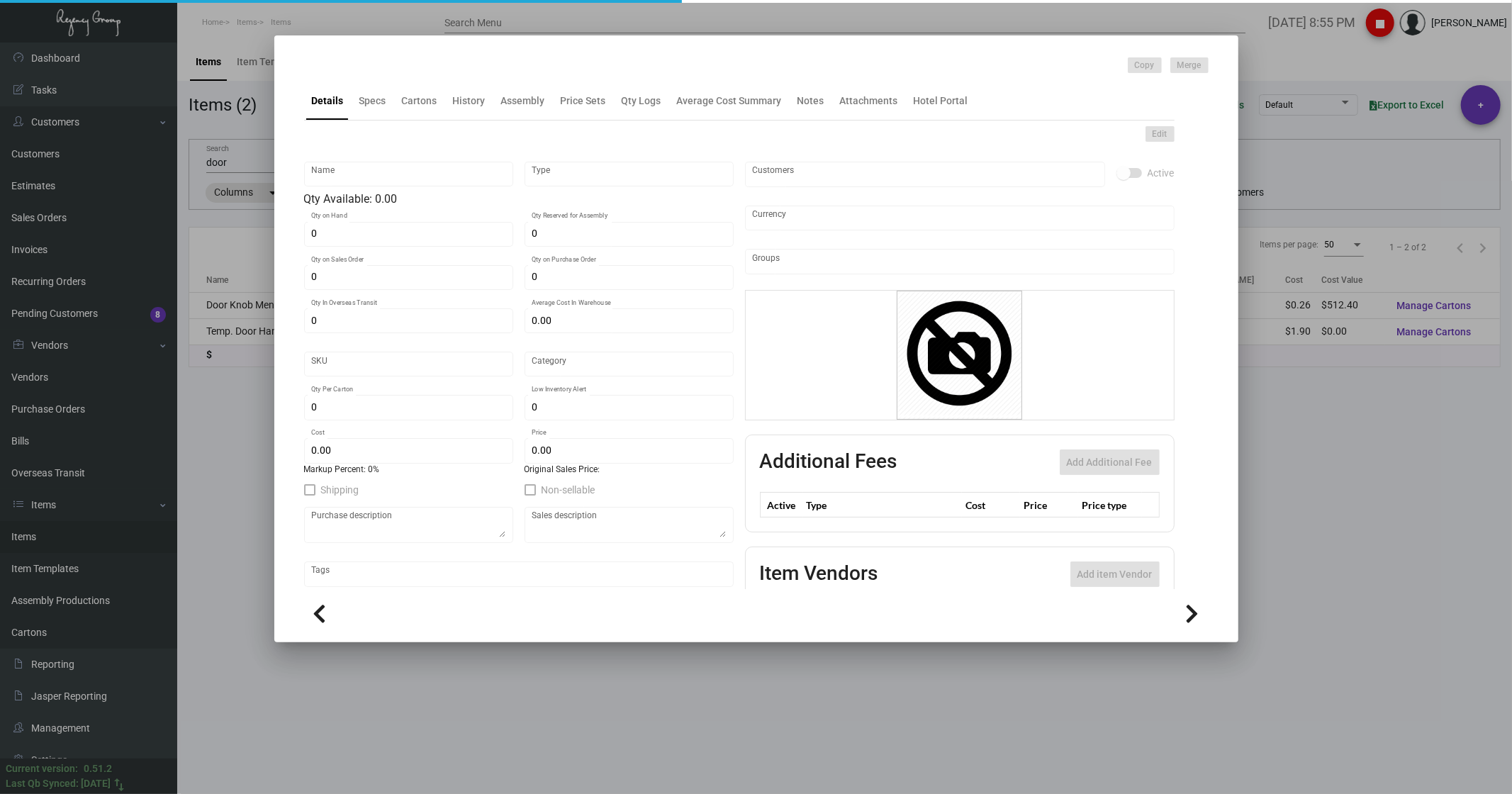
type textarea "Door knob menus: size 14.125x12.618.#80 bright white smooth cover stock, 2/1, 2…"
checkbox input "true"
type input "United States Dollar $"
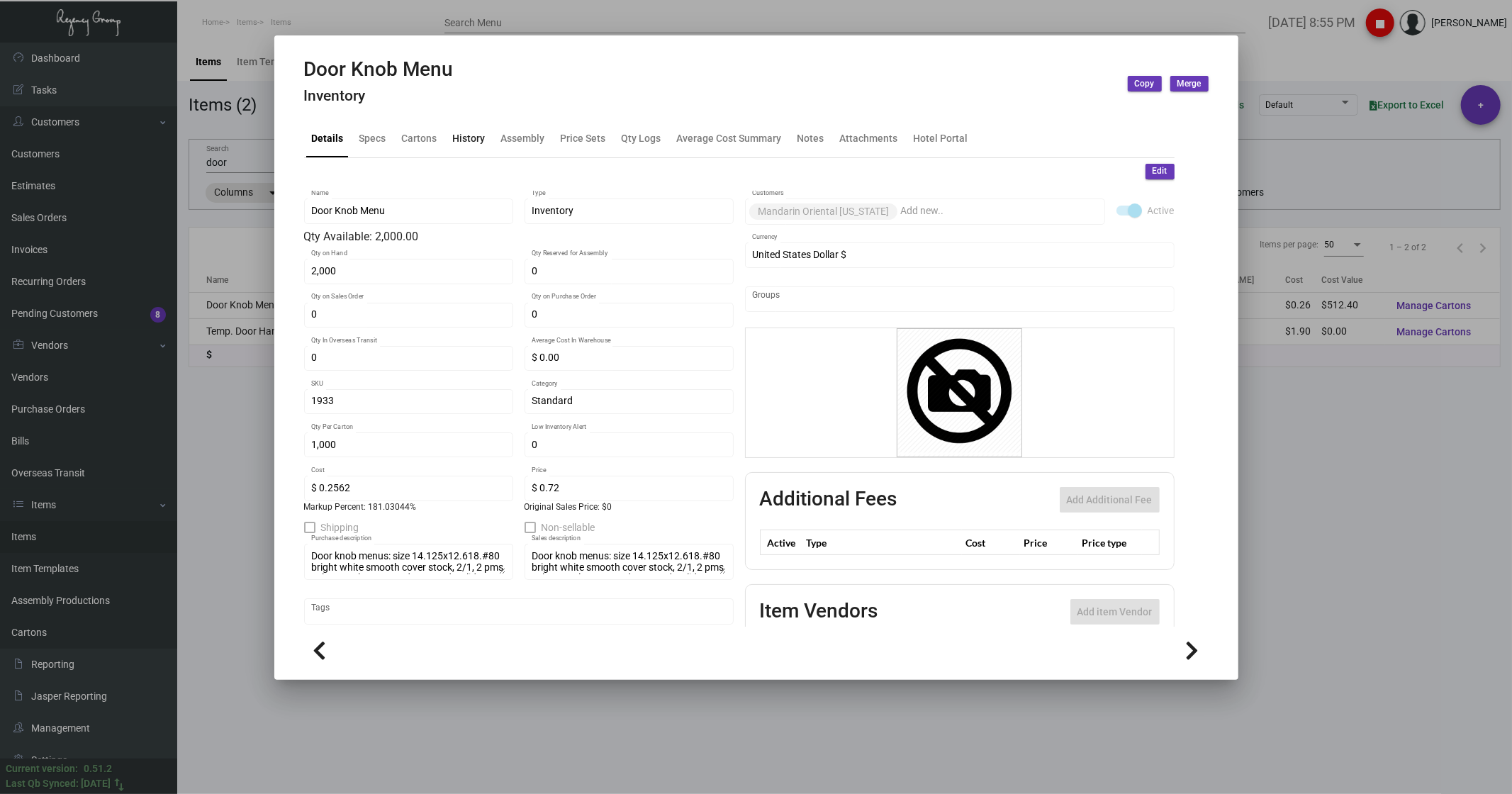
click at [456, 128] on div "History" at bounding box center [469, 138] width 44 height 34
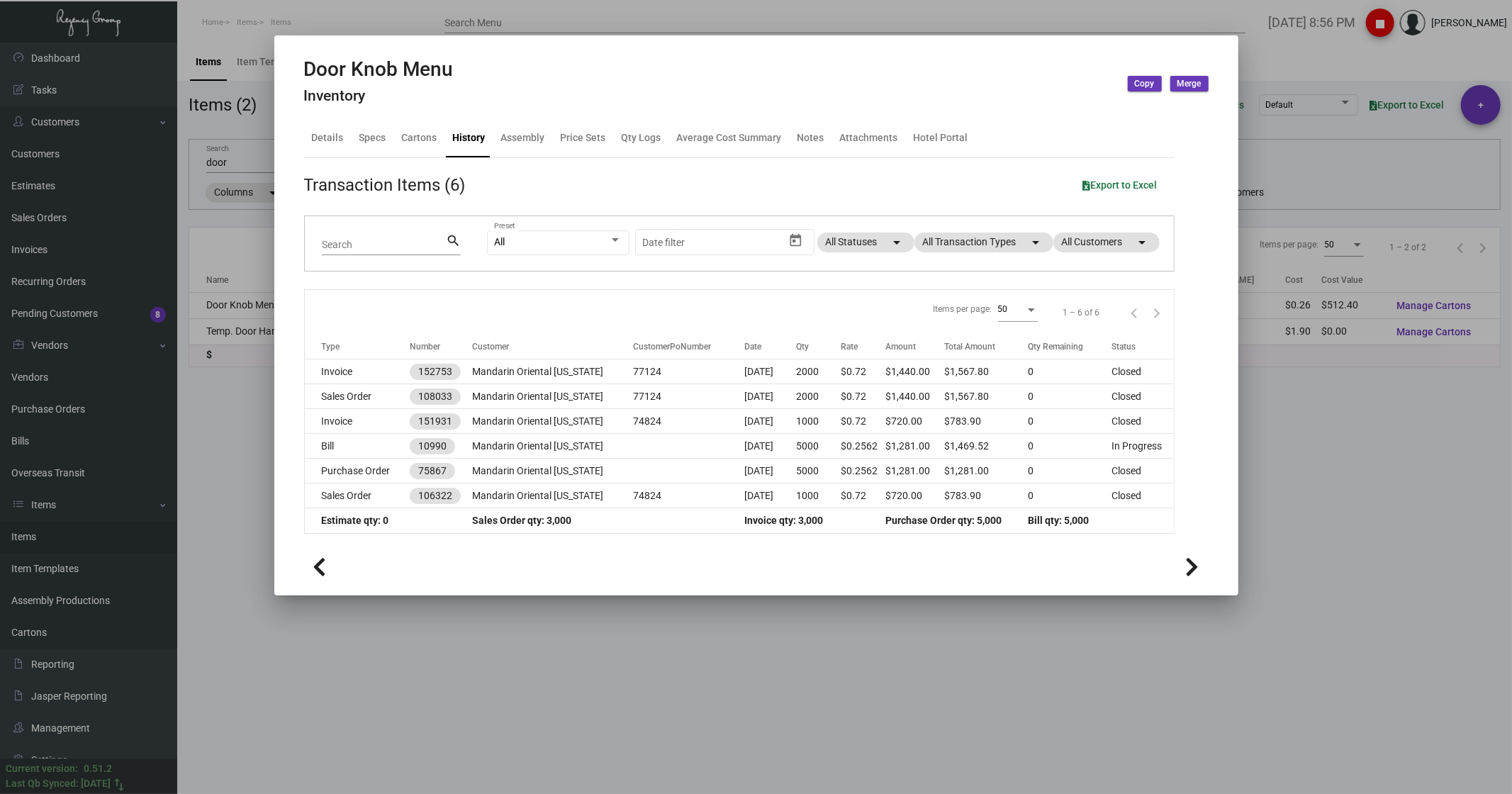
drag, startPoint x: 343, startPoint y: 8, endPoint x: 274, endPoint y: 178, distance: 183.5
click at [343, 8] on div at bounding box center [756, 397] width 1512 height 794
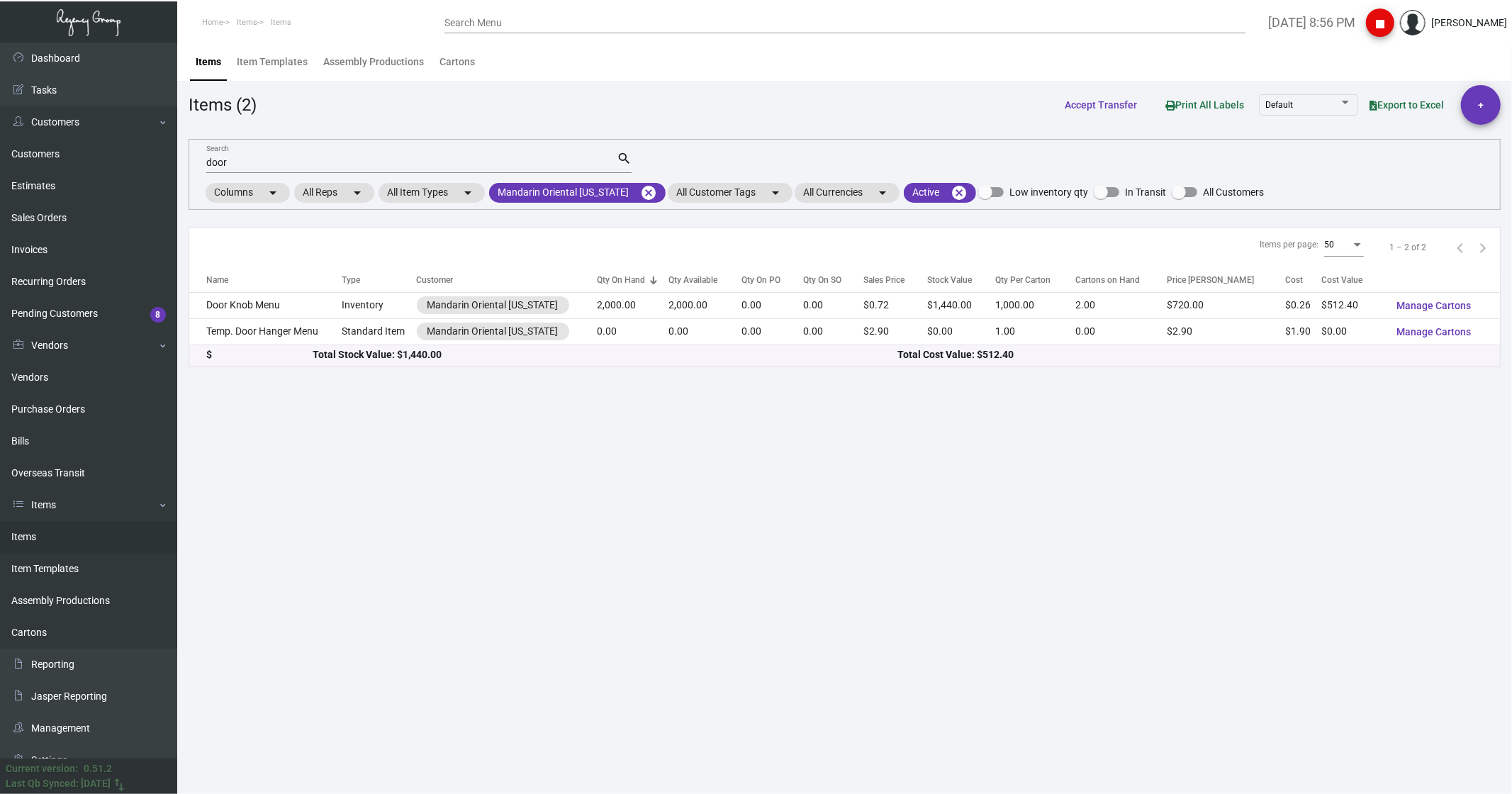
click at [265, 151] on div "door Search" at bounding box center [411, 162] width 411 height 22
type input "d"
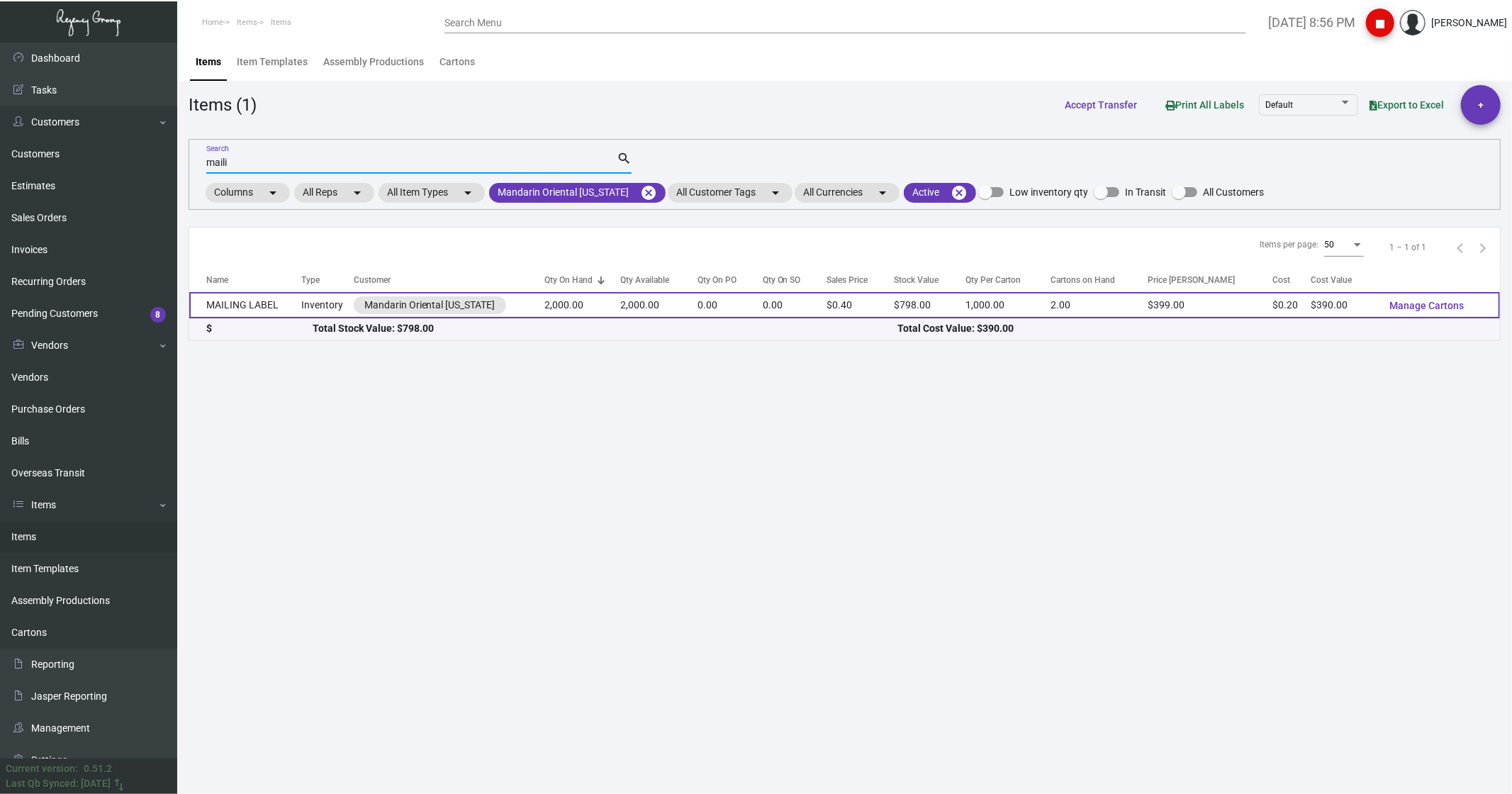
type input "maili"
click at [256, 300] on td "MAILING LABEL" at bounding box center [245, 305] width 112 height 26
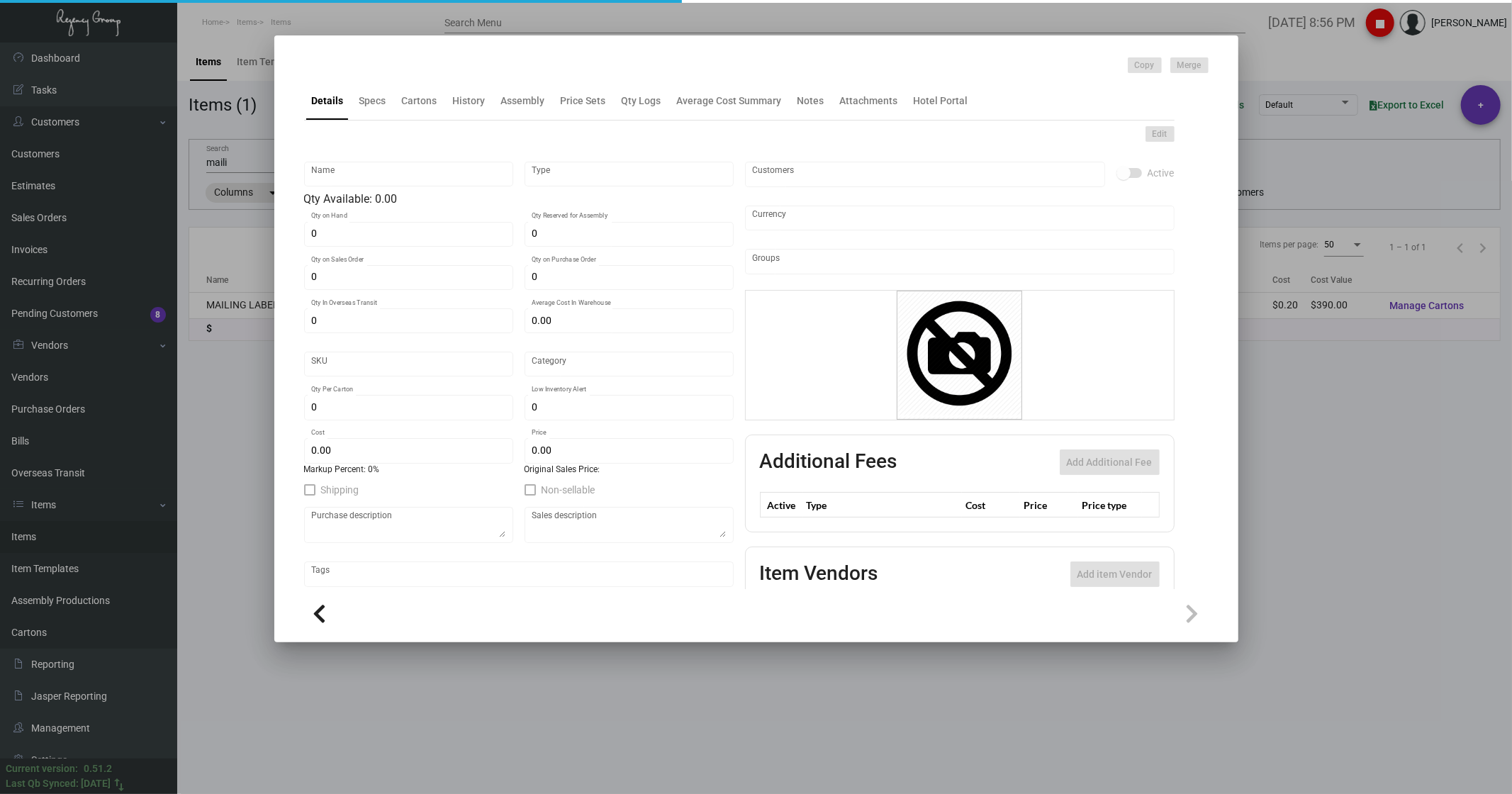
type input "MAILING LABEL"
type input "Inventory"
type input "2,000"
type input "$ 0.00"
type input "1952"
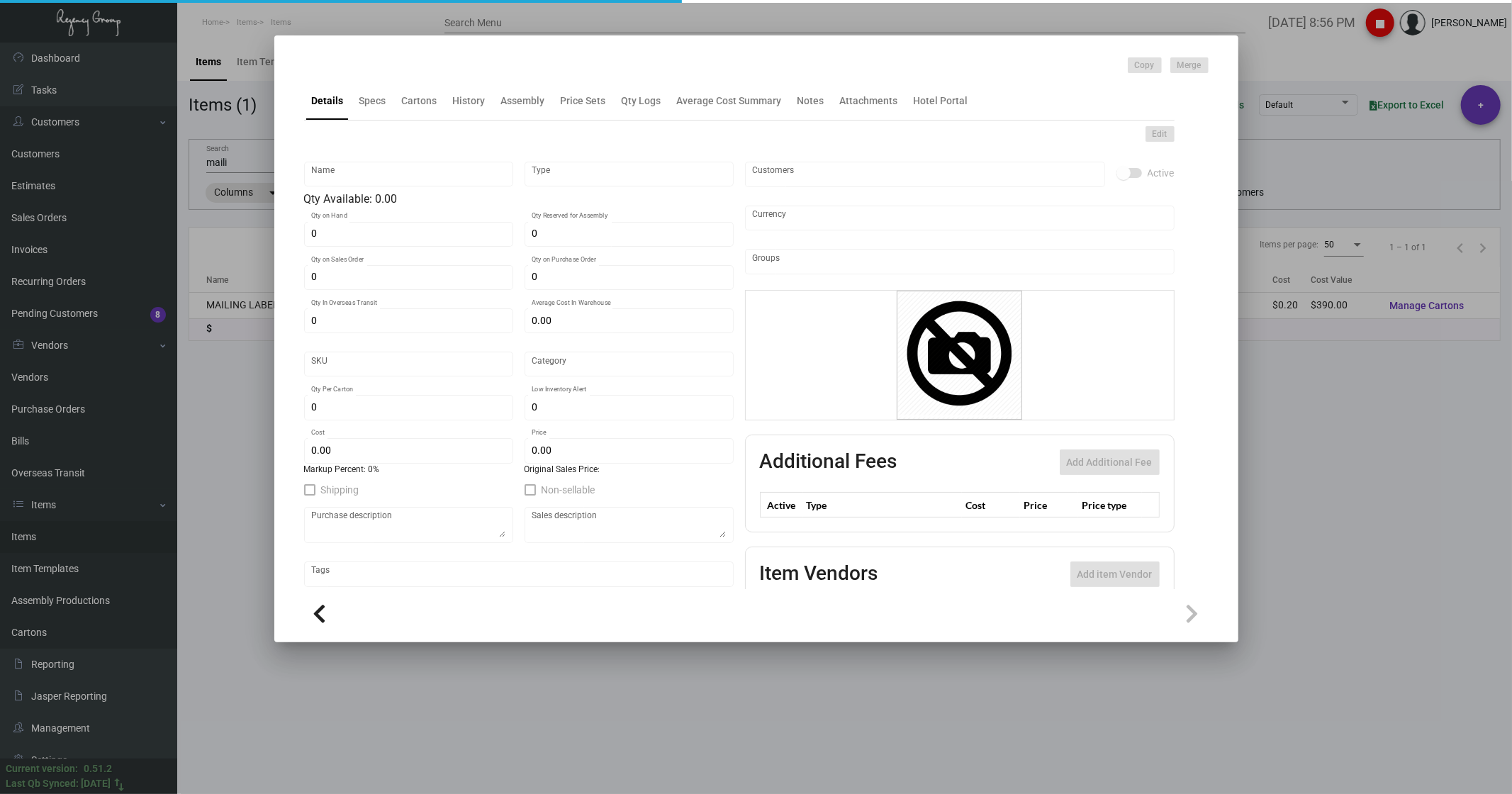
type input "Standard"
type input "1,000"
type input "$ 0.195"
type input "$ 0.399"
type textarea "MANDARIN MAILING LABEL: 7X4-1/4 [PERSON_NAME] LABEL STOCK, PRINTING BLACK INK, …"
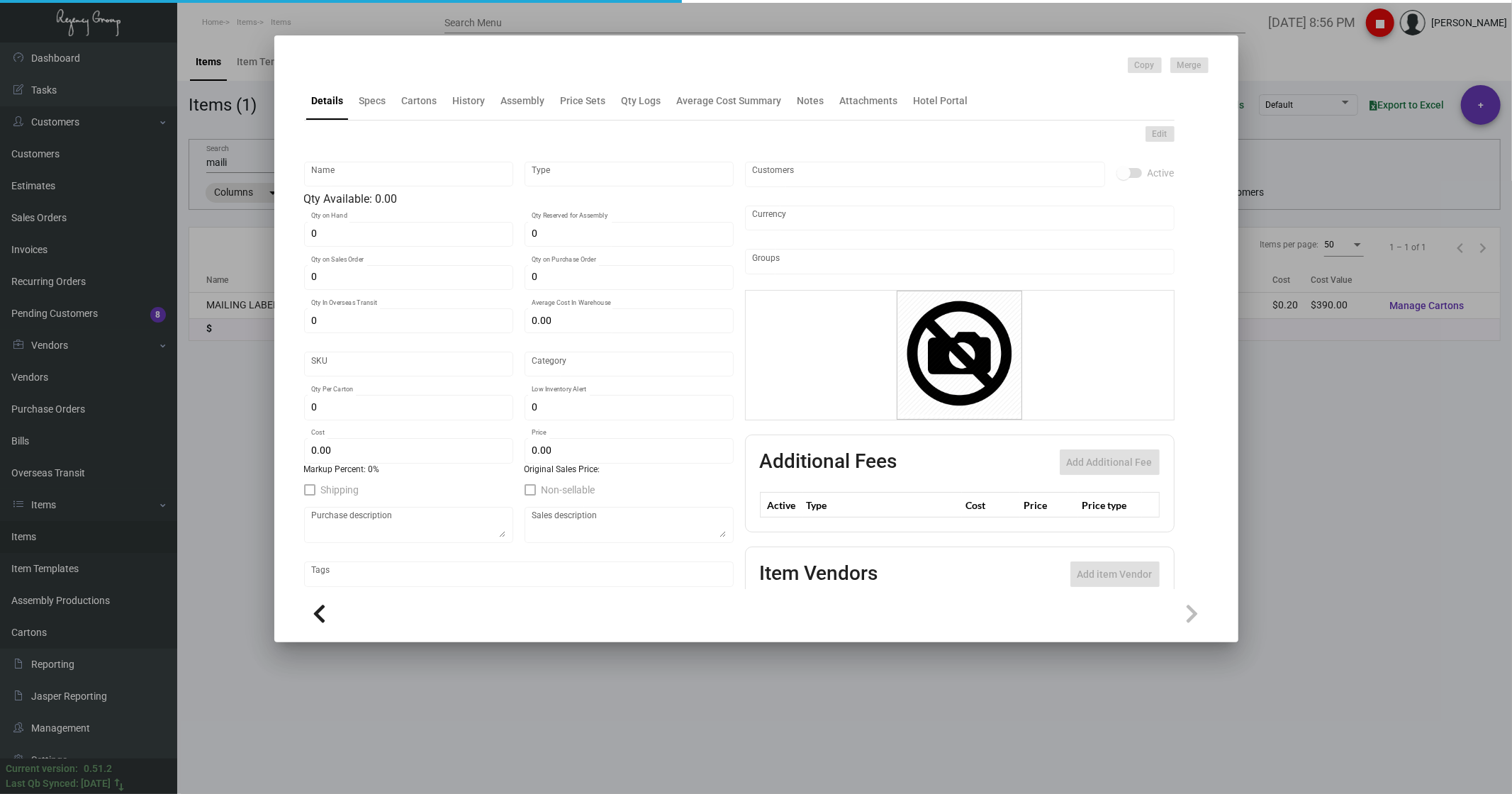
type textarea "MANDARIN MAILING LABEL: 7X4-1/4 [PERSON_NAME] LABEL STOCK, PRINTING BLACK INK, …"
checkbox input "true"
type input "United States Dollar $"
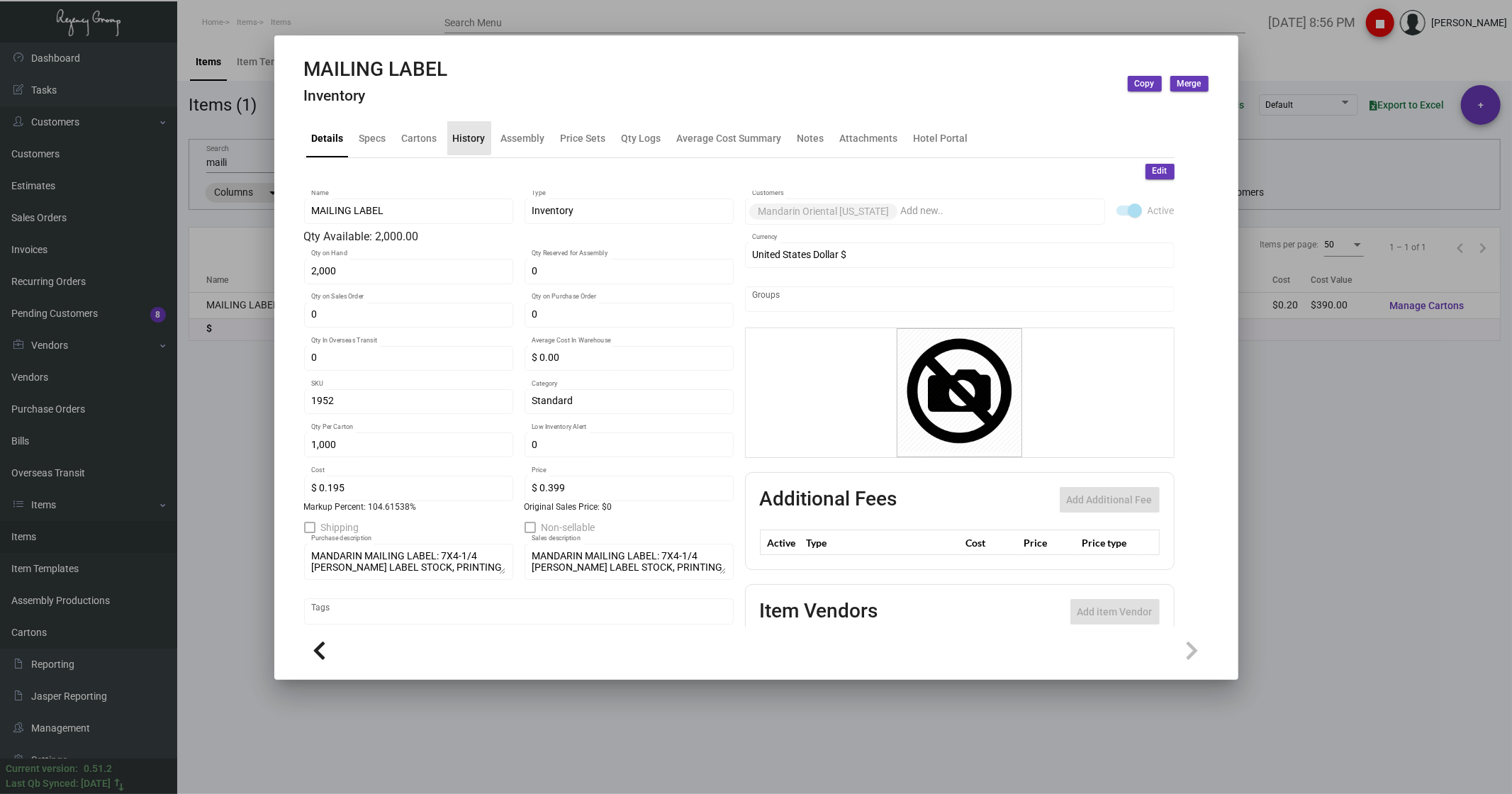
click at [464, 135] on div "History" at bounding box center [469, 138] width 33 height 15
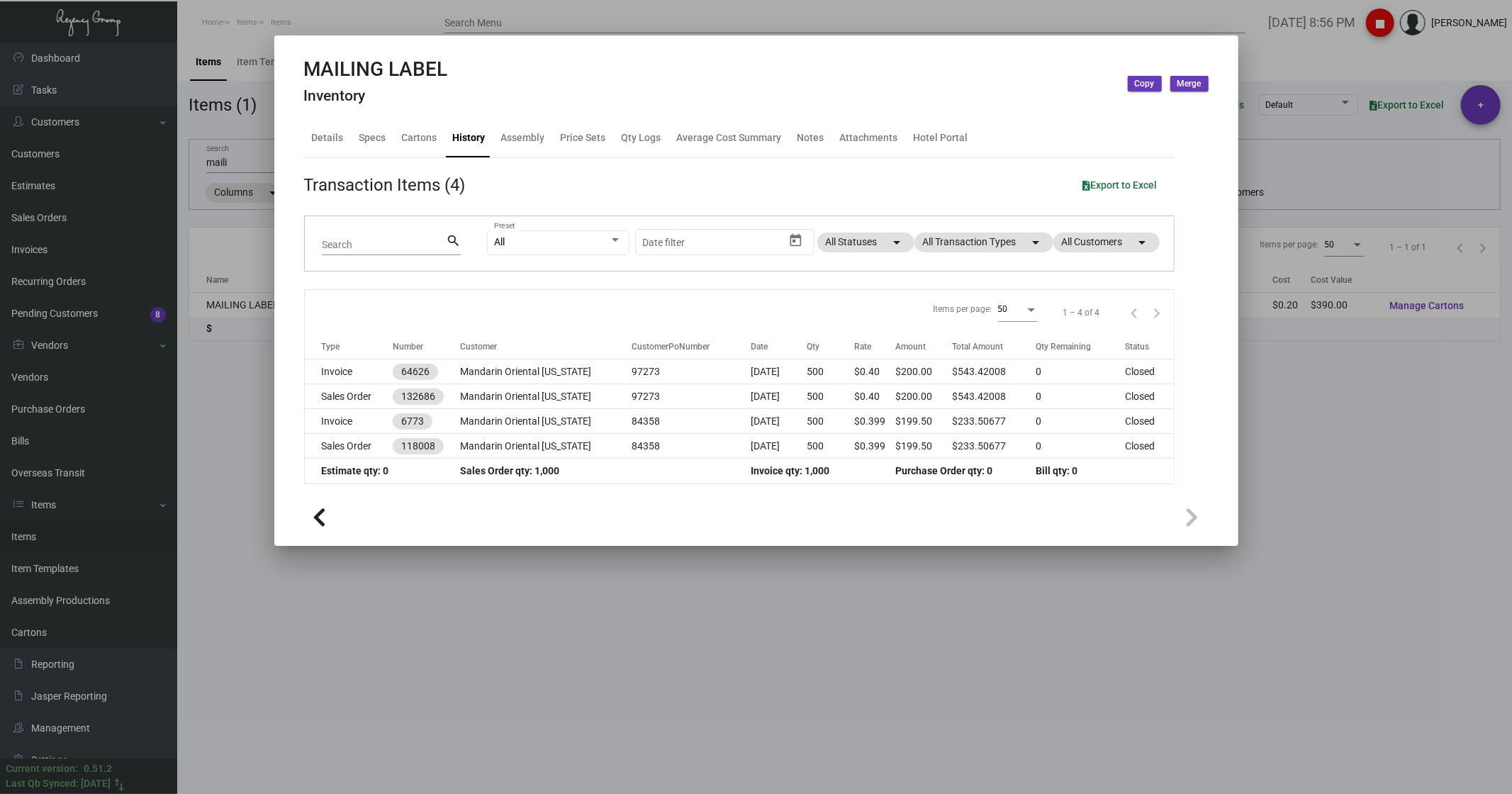
click at [328, 24] on div at bounding box center [756, 397] width 1512 height 794
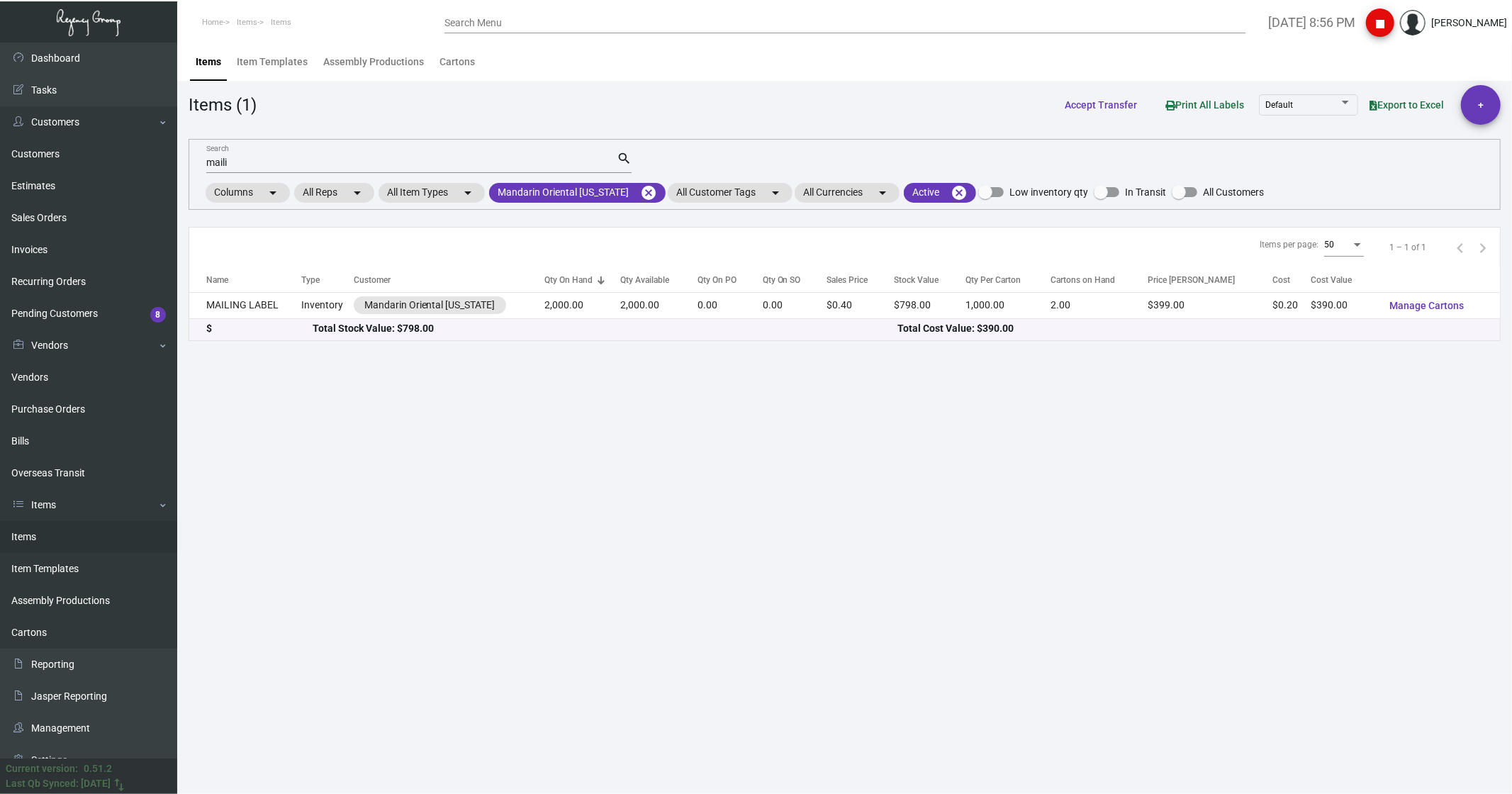
click at [239, 168] on input "maili" at bounding box center [411, 163] width 411 height 11
type input "m"
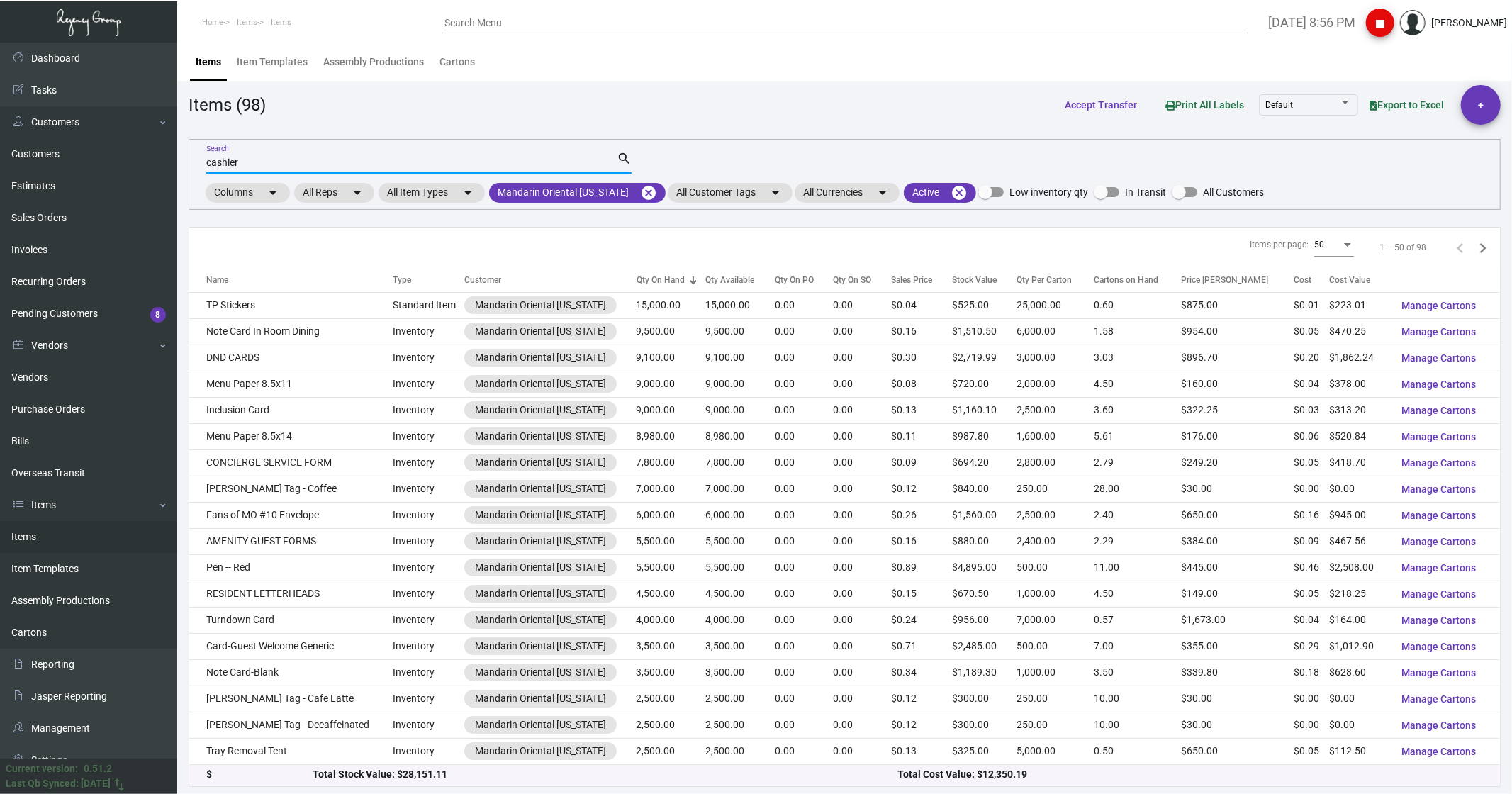
type input "cashier"
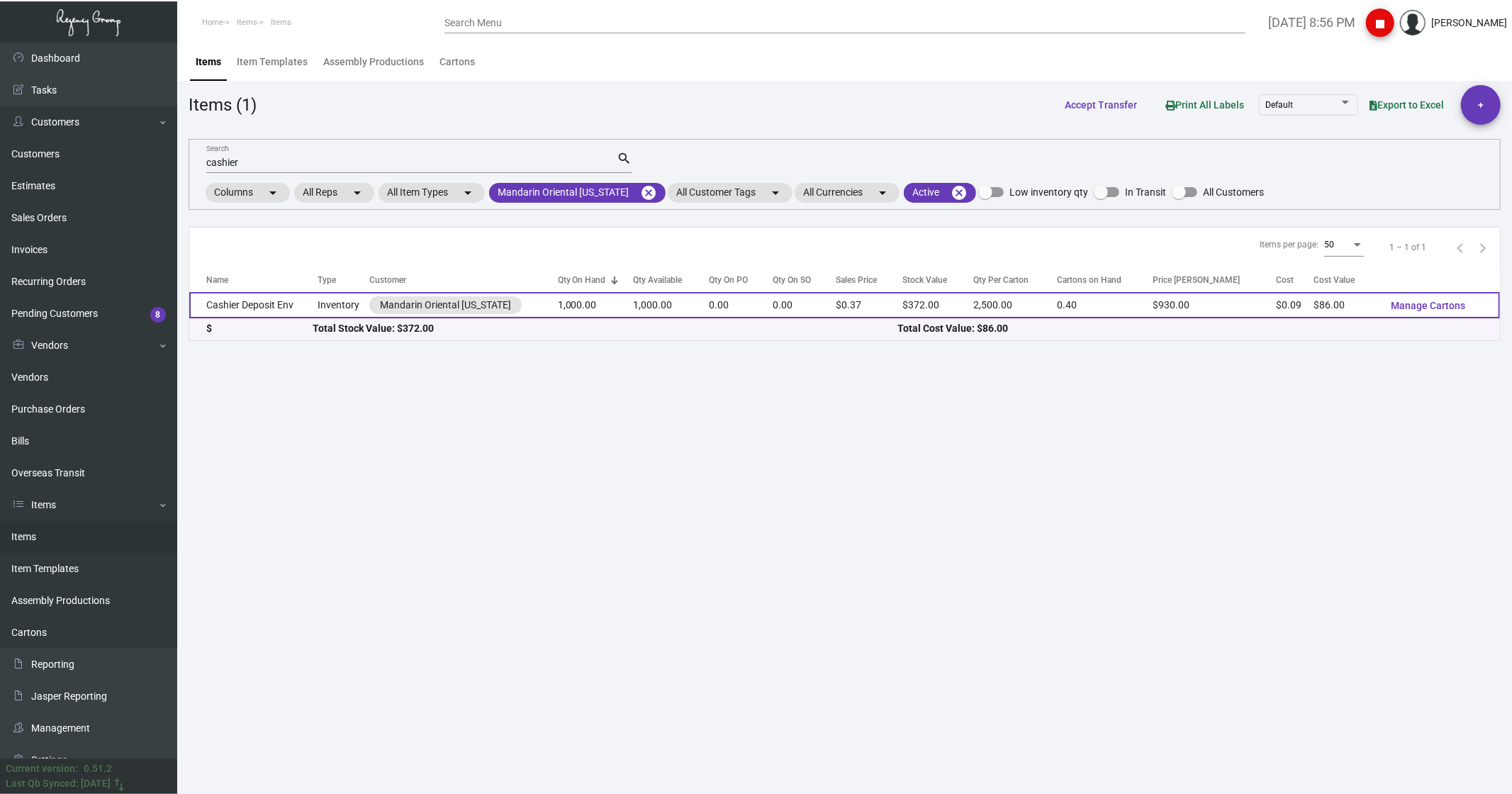
click at [256, 306] on td "Cashier Deposit Env" at bounding box center [253, 305] width 129 height 26
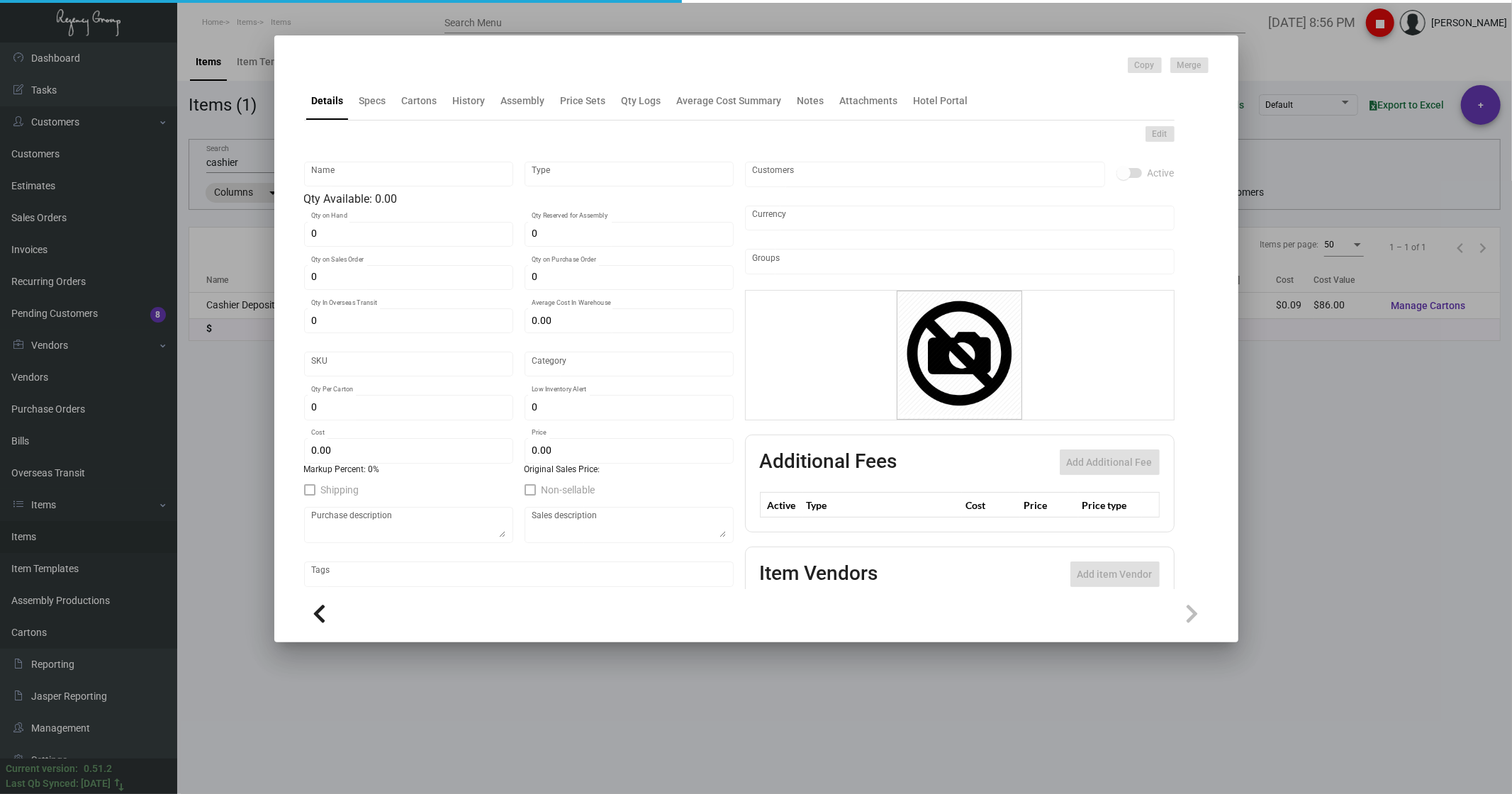
type input "Cashier Deposit Env"
type input "Inventory"
type input "1,000"
type input "$ 0.00"
type input "1923"
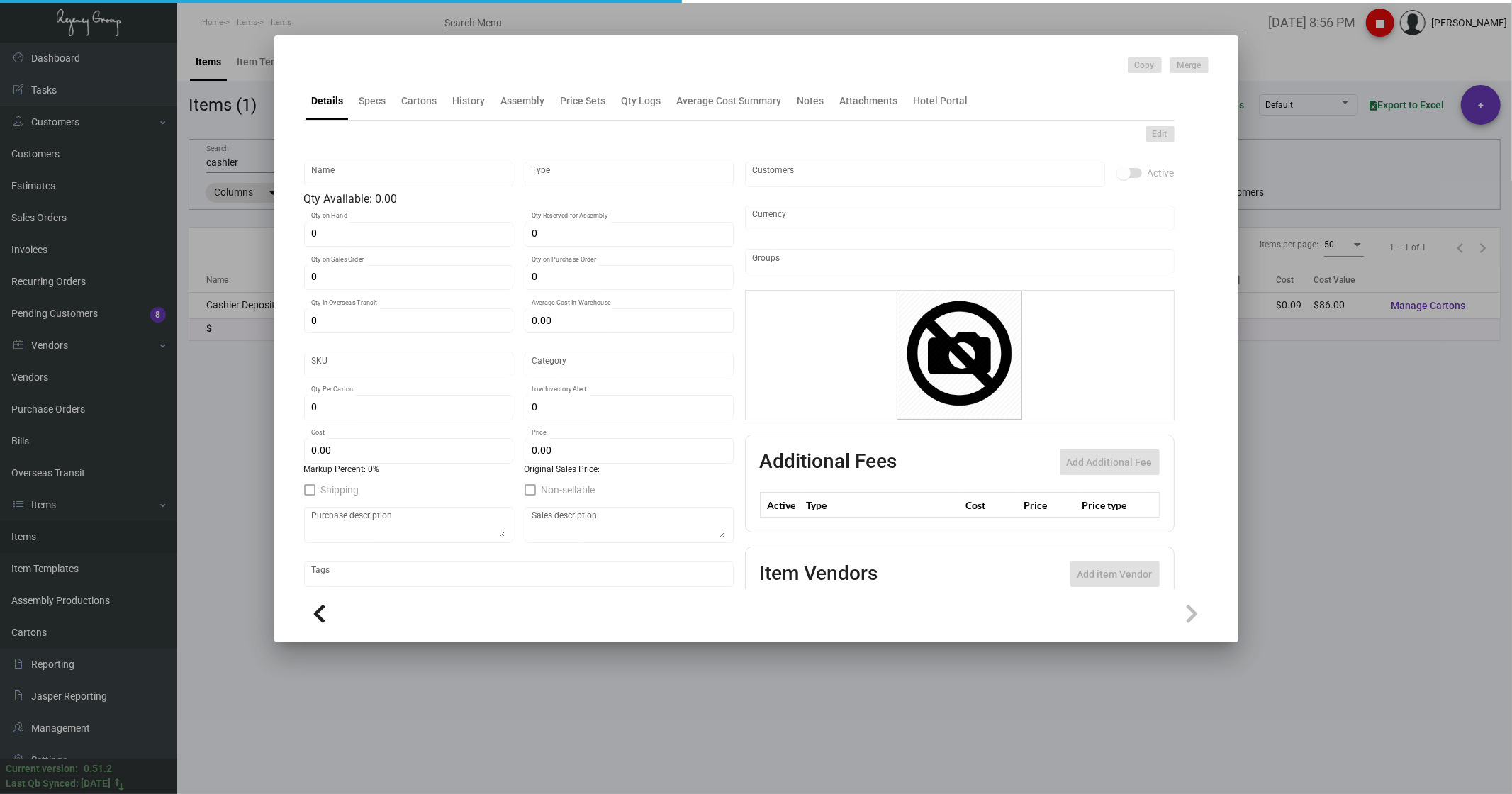
type input "Standard"
type input "2,500"
type input "$ 0.086"
type input "$ 0.372"
type textarea "Cashier Deposit Envelops: Size #11 Policy #28 manila stock, printing black ink …"
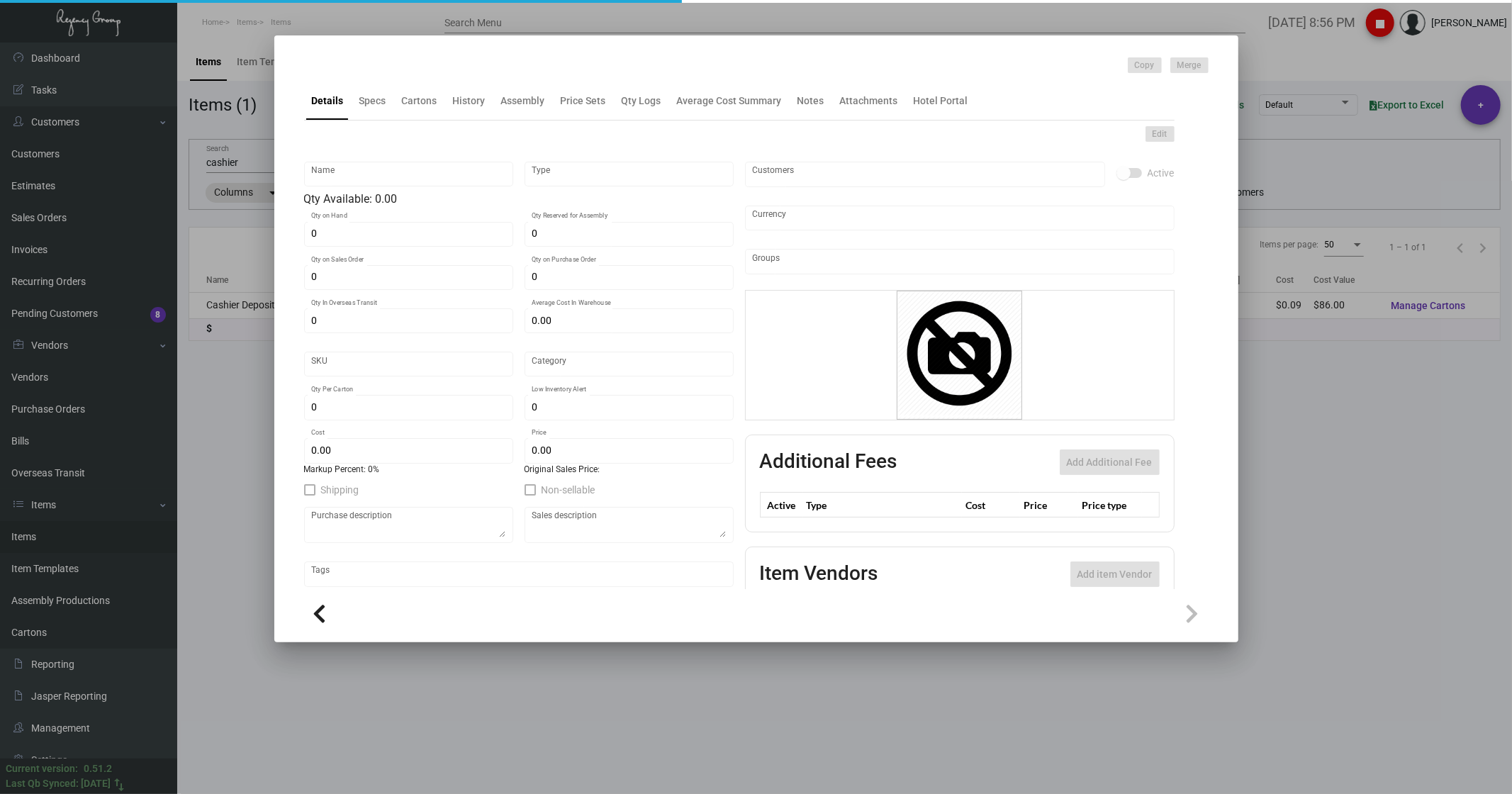
type textarea "Cashier Deposit Envelops: Size #11 Policy #28 manila stock, printing black ink …"
checkbox input "true"
type input "United States Dollar $"
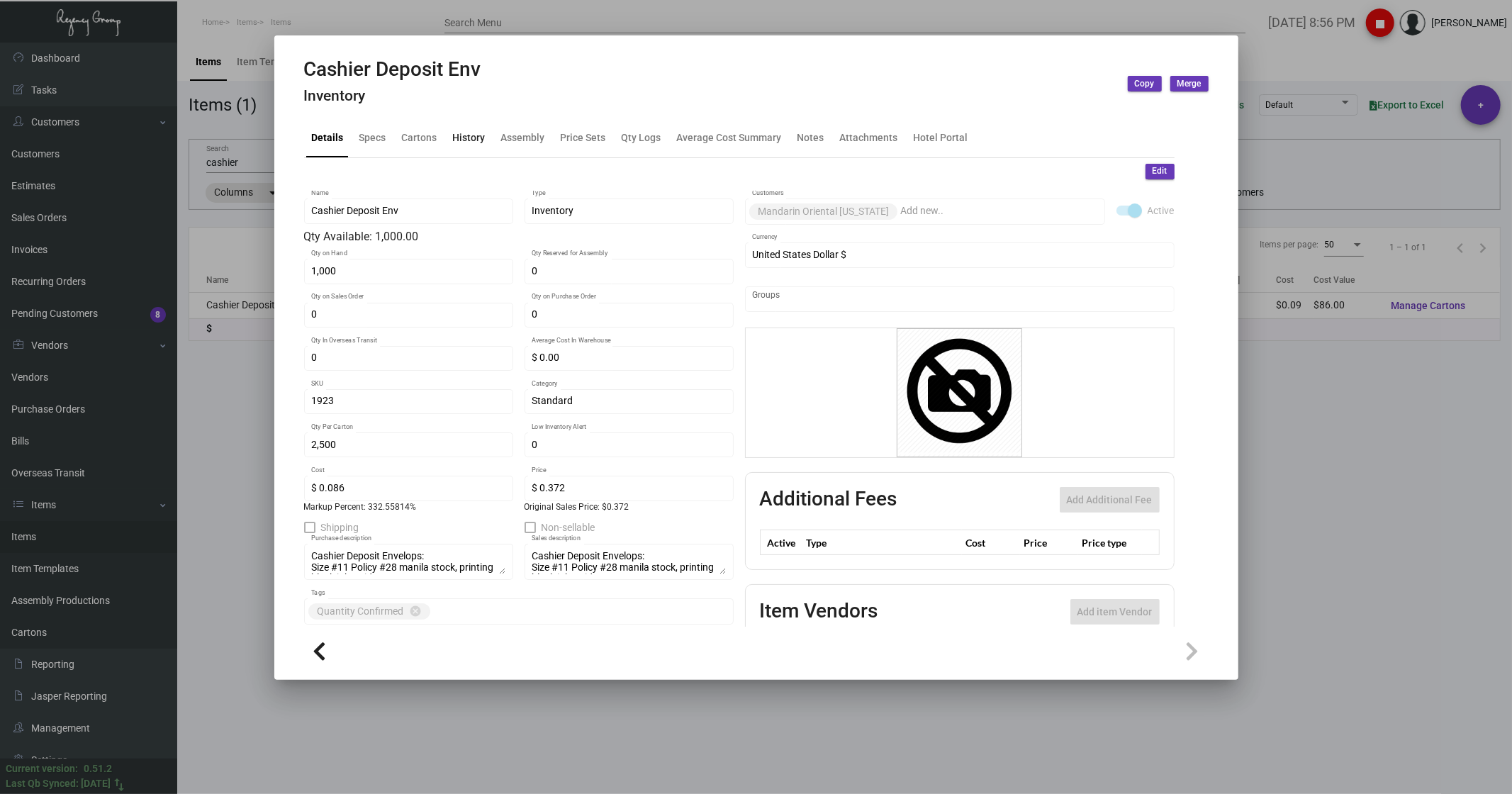
click at [463, 146] on div "History" at bounding box center [469, 138] width 44 height 34
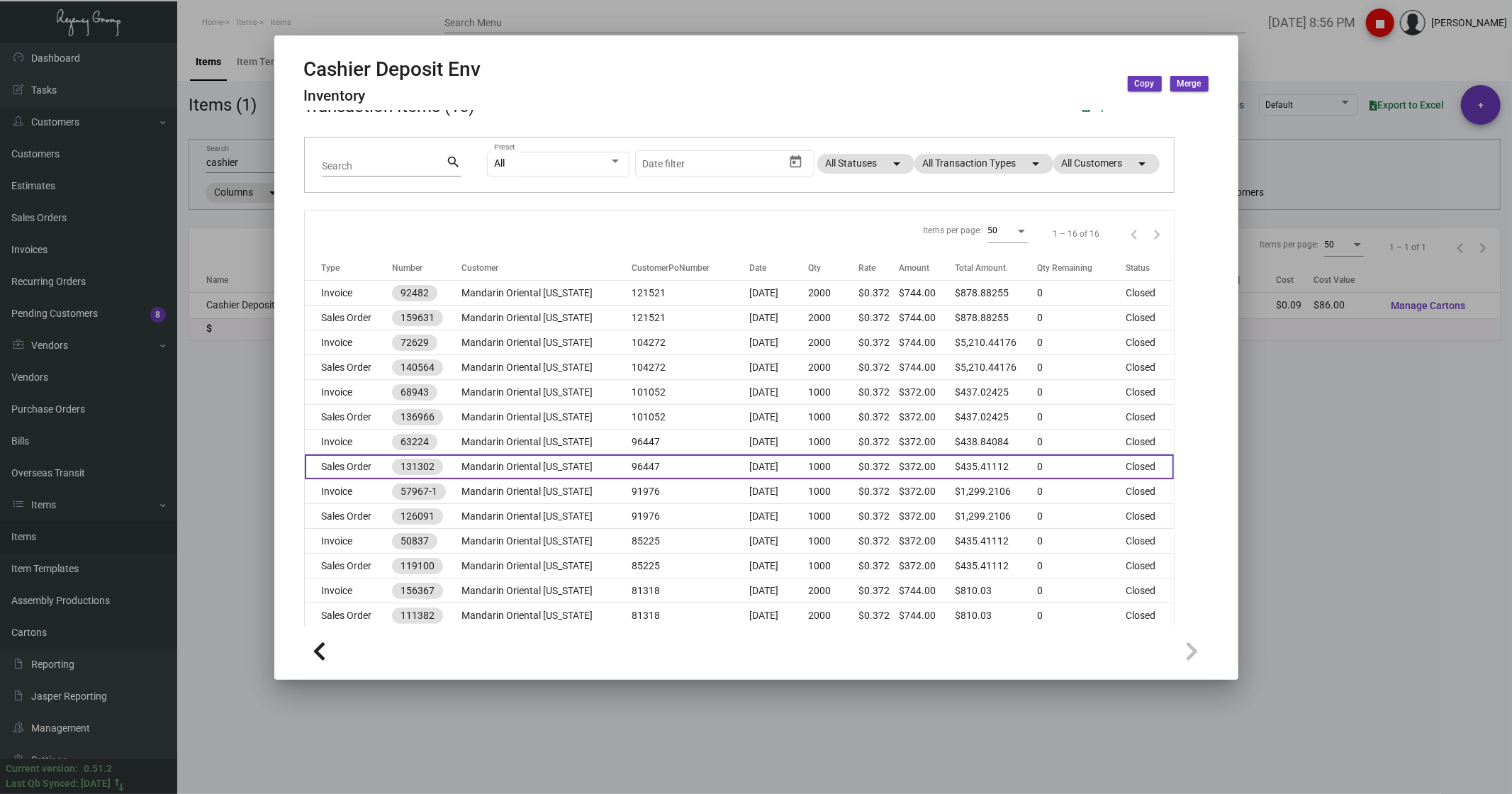
scroll to position [164, 0]
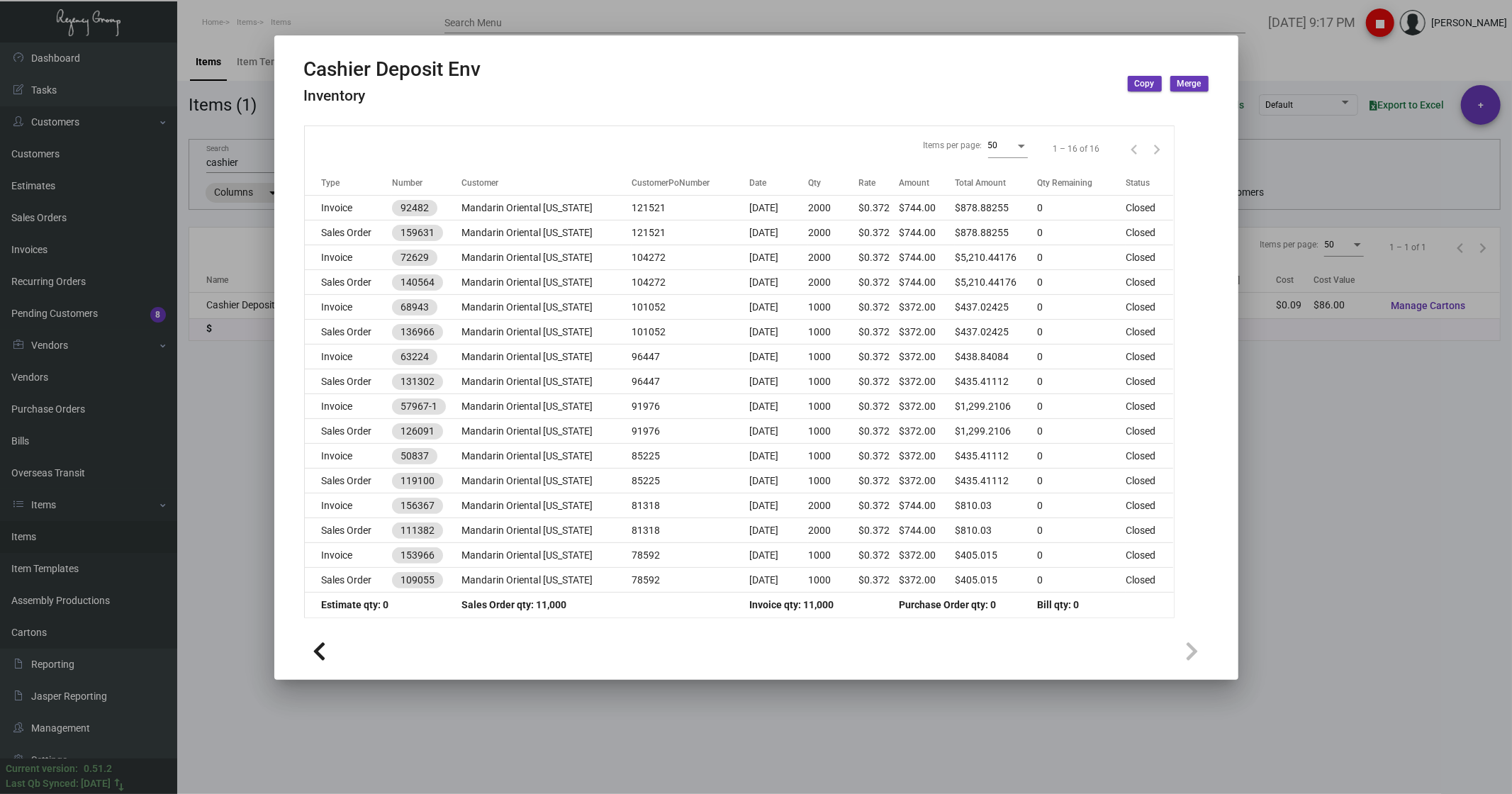
click at [1490, 42] on div at bounding box center [756, 397] width 1512 height 794
